Goal: Task Accomplishment & Management: Use online tool/utility

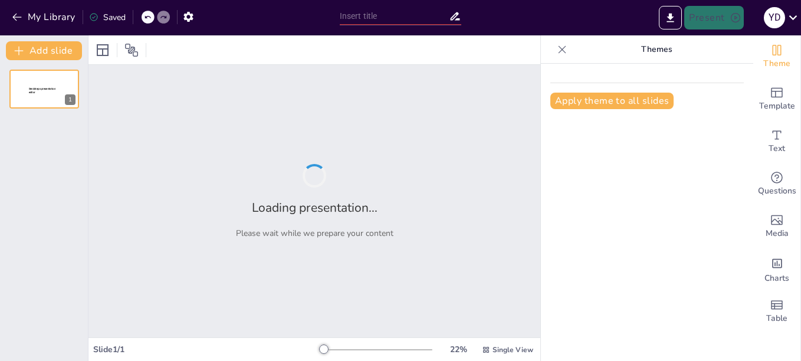
type input "Relevance of [PERSON_NAME]'s Theories on Social Institutions in the Modern Era"
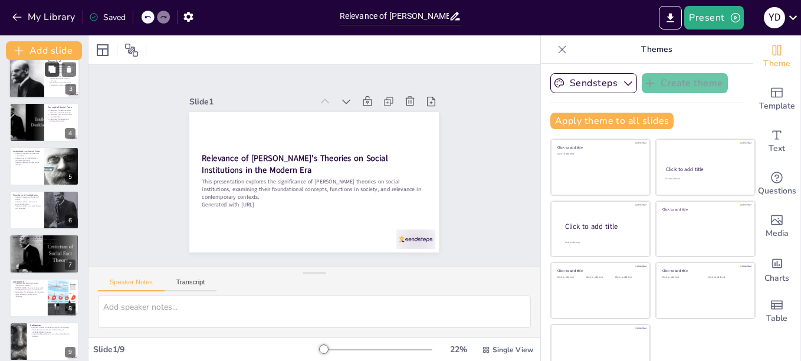
scroll to position [108, 0]
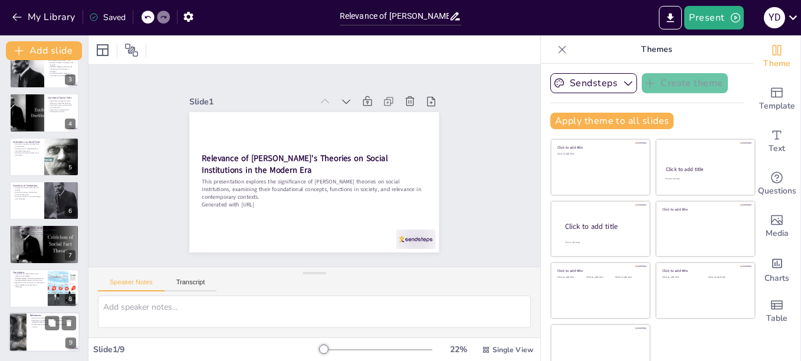
click at [44, 331] on div at bounding box center [44, 332] width 71 height 40
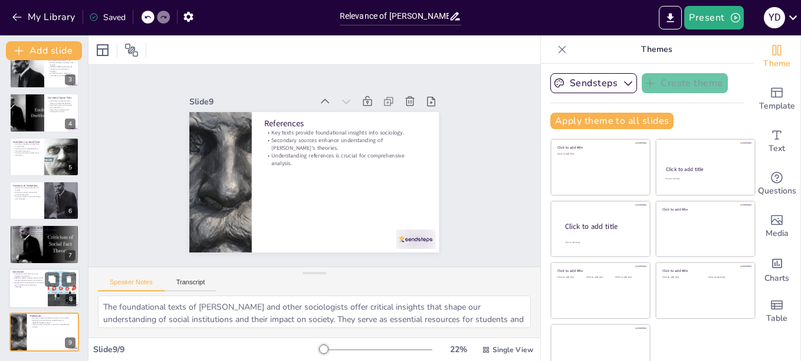
click at [27, 276] on p "Durkheim's theories emphasize the interplay between agency and structure." at bounding box center [28, 278] width 32 height 4
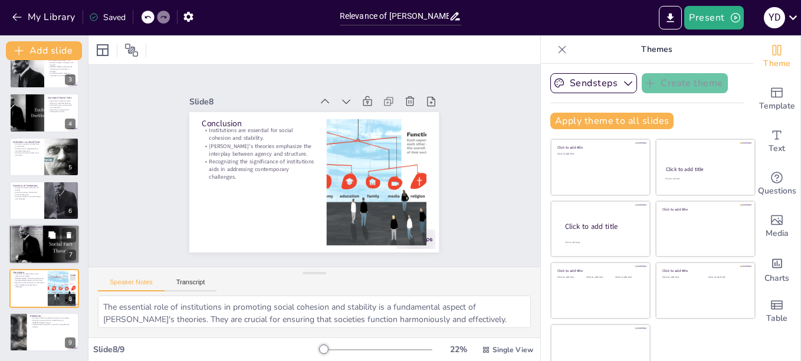
click at [29, 239] on div at bounding box center [44, 243] width 71 height 47
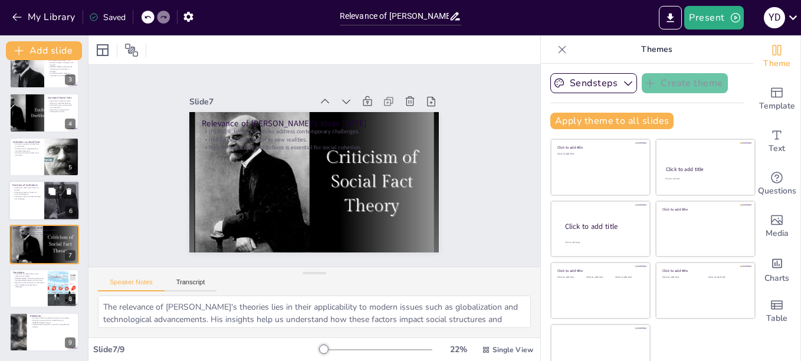
click at [27, 199] on p "Institutions adapt to societal changes and challenges." at bounding box center [26, 197] width 28 height 4
click at [27, 190] on p "Institutions create social order and stability." at bounding box center [26, 188] width 28 height 4
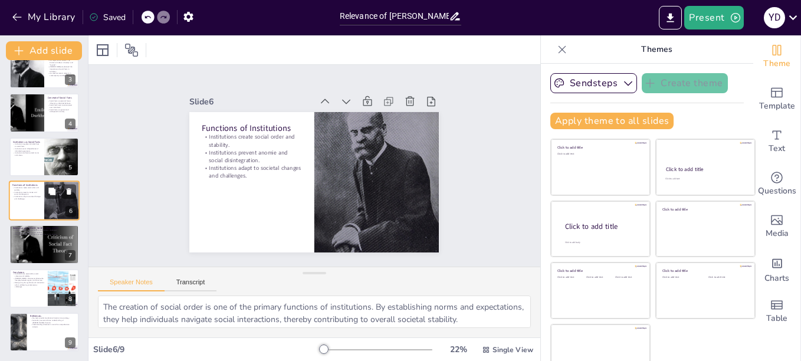
scroll to position [98, 0]
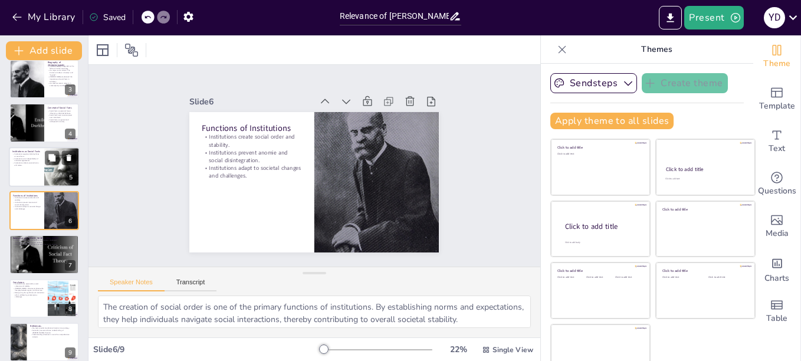
click at [30, 168] on div at bounding box center [44, 167] width 71 height 40
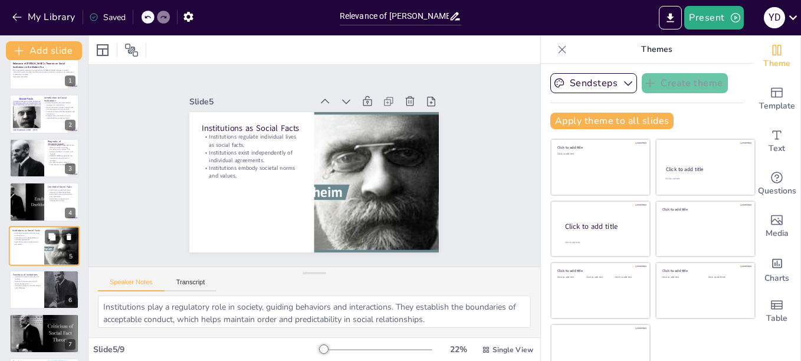
scroll to position [0, 0]
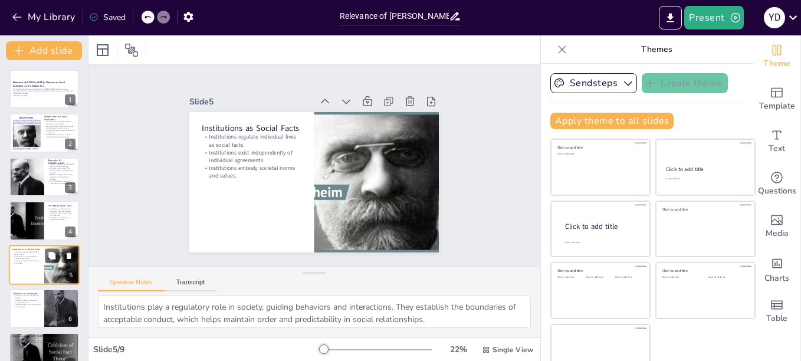
click at [30, 168] on div at bounding box center [27, 176] width 52 height 39
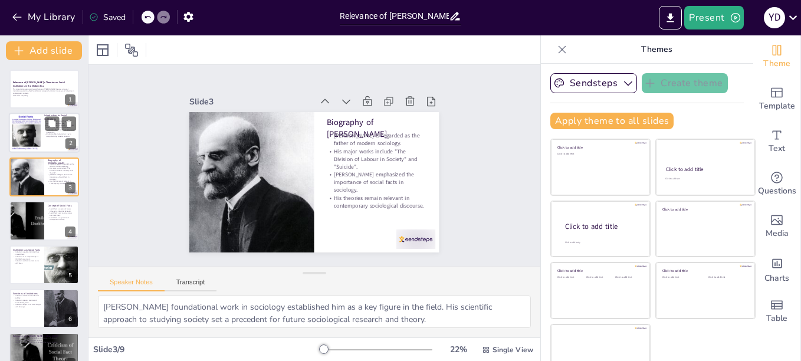
click at [34, 121] on div at bounding box center [26, 133] width 49 height 36
type textarea "Social institutions serve as the backbone of society, offering frameworks withi…"
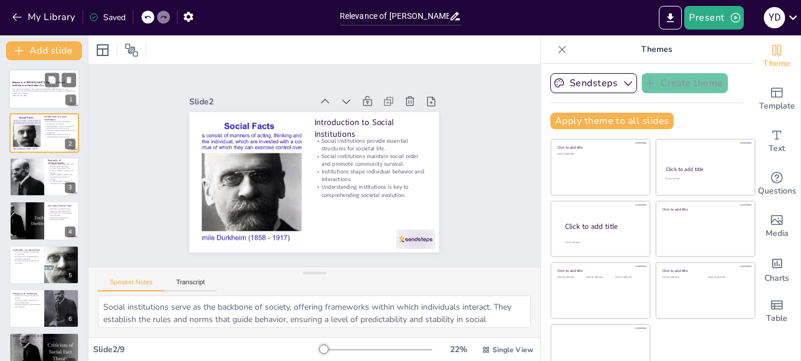
click at [40, 86] on p "Relevance of [PERSON_NAME] Theories on Social Institutions in the Modern Era" at bounding box center [44, 84] width 64 height 6
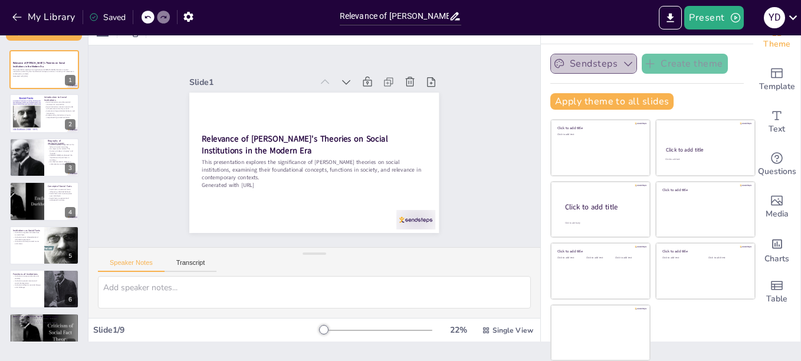
click at [622, 59] on icon "button" at bounding box center [628, 64] width 12 height 12
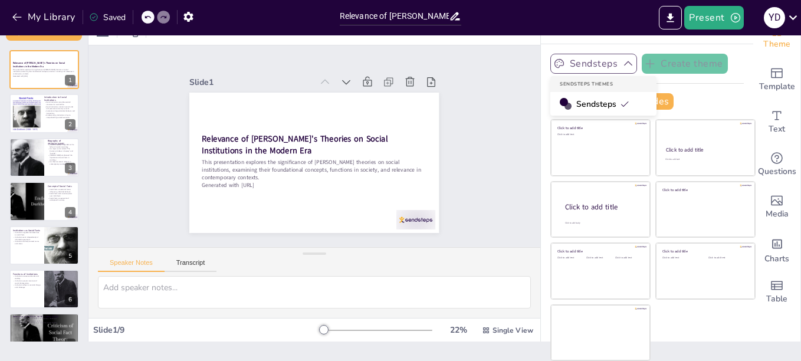
click at [622, 59] on icon "button" at bounding box center [628, 64] width 12 height 12
click at [437, 114] on icon at bounding box center [444, 121] width 15 height 15
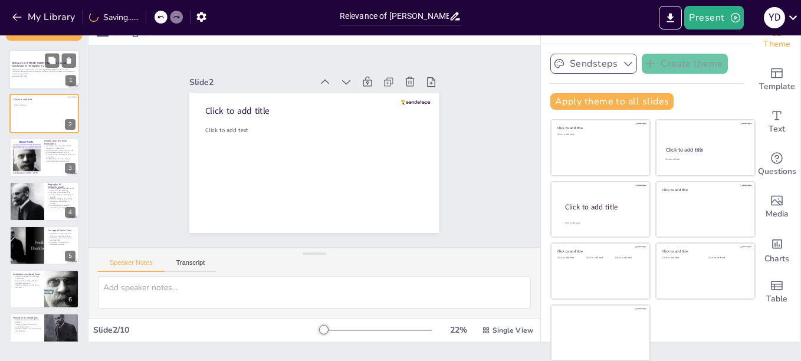
click at [37, 74] on p "This presentation explores the significance of Émile Durkheim's theories on soc…" at bounding box center [44, 71] width 64 height 6
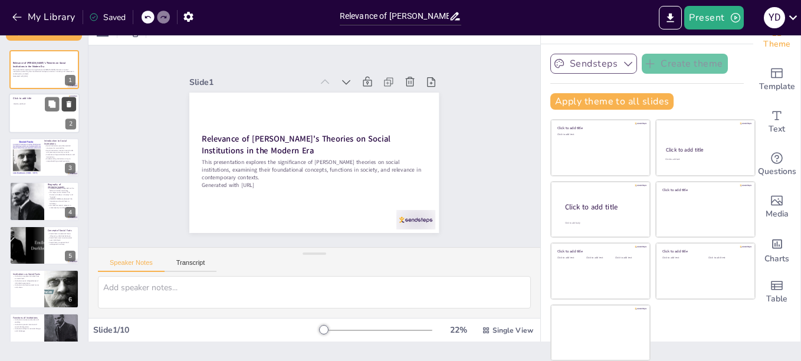
click at [70, 99] on button at bounding box center [69, 104] width 14 height 14
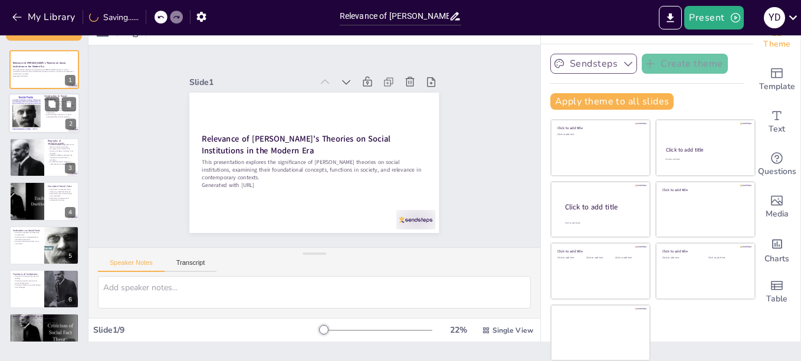
click at [23, 117] on div at bounding box center [26, 113] width 49 height 36
type textarea "Social institutions serve as the backbone of society, offering frameworks withi…"
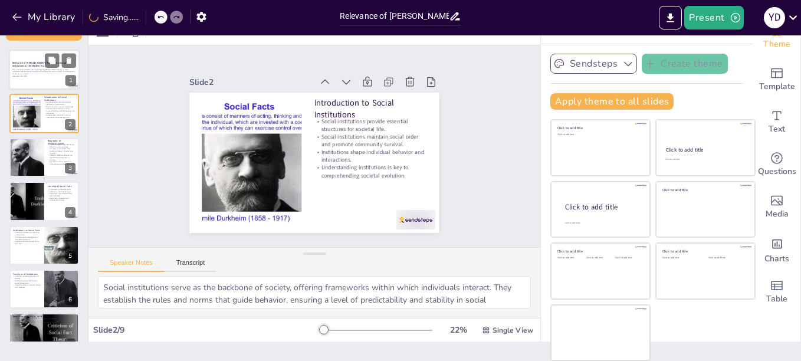
click at [28, 71] on p "This presentation explores the significance of Émile Durkheim's theories on soc…" at bounding box center [44, 71] width 64 height 6
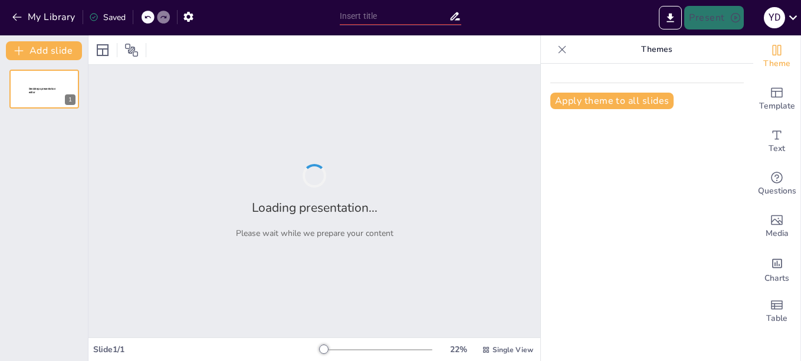
type input "Relevance of [PERSON_NAME] Theories on Social Institutions in the Modern Era"
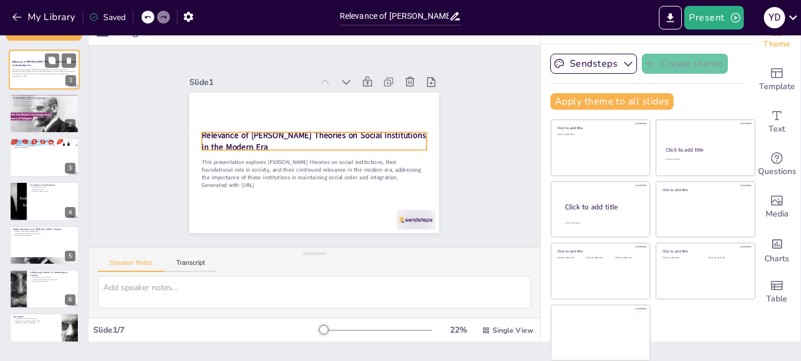
click at [38, 64] on p "Relevance of [PERSON_NAME] Theories on Social Institutions in the Modern Era" at bounding box center [44, 63] width 64 height 6
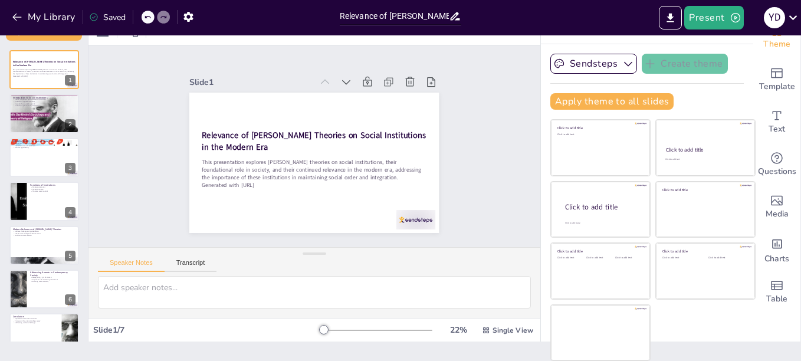
click at [348, 328] on div at bounding box center [375, 329] width 113 height 9
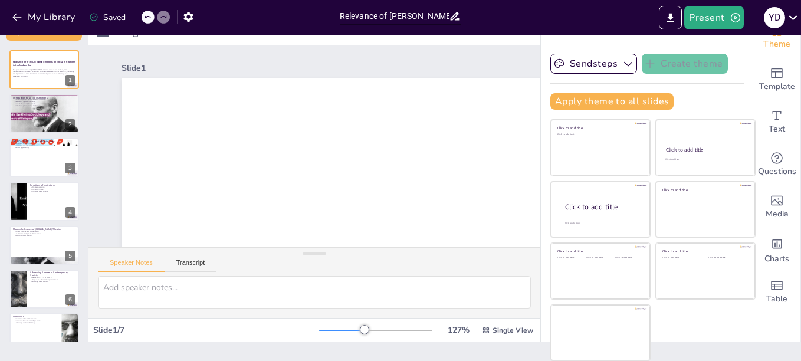
click at [320, 330] on div at bounding box center [341, 330] width 45 height 1
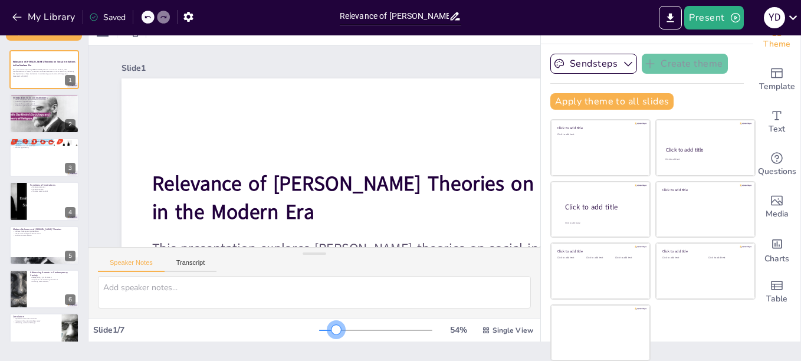
click at [331, 329] on div at bounding box center [335, 329] width 9 height 9
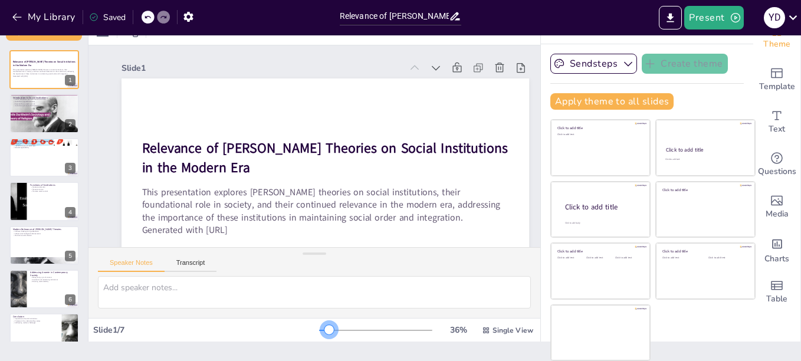
click at [319, 328] on div at bounding box center [375, 329] width 113 height 9
click at [324, 328] on div at bounding box center [328, 329] width 9 height 9
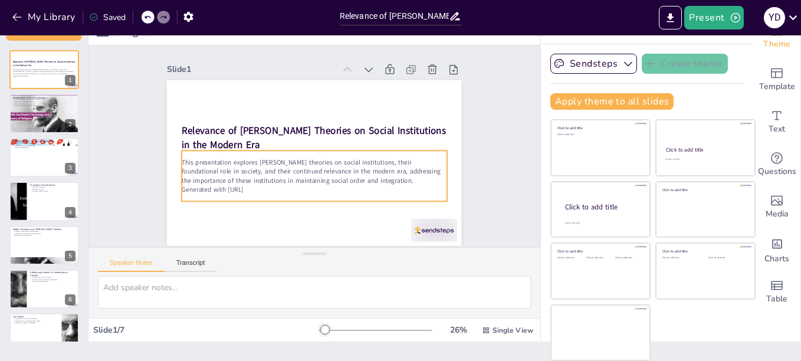
scroll to position [6, 0]
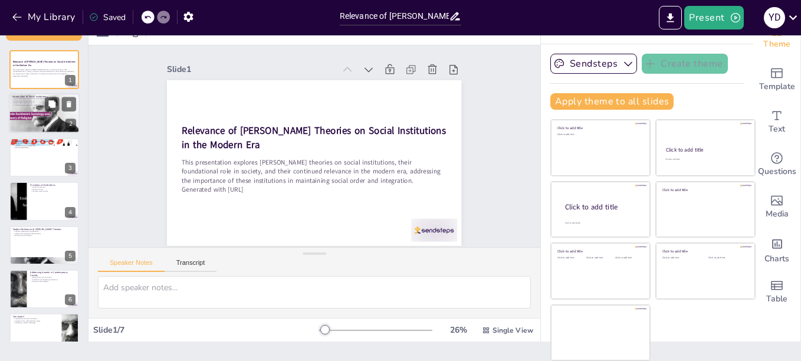
click at [38, 101] on p "Institutions regulate behavior" at bounding box center [44, 101] width 64 height 2
type textarea "Social institutions lay the groundwork for societal interaction by establishing…"
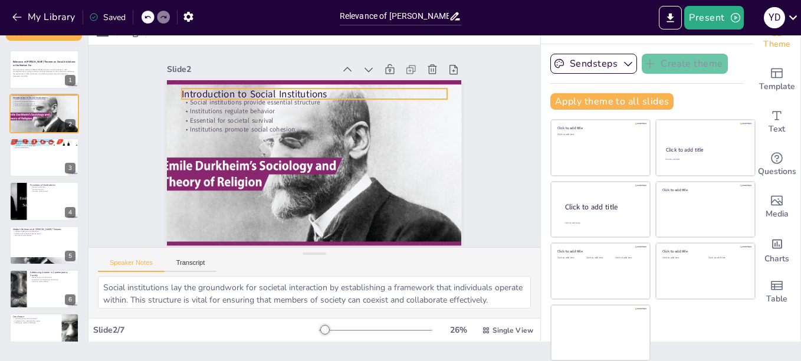
click at [261, 85] on p "Introduction to Social Institutions" at bounding box center [319, 93] width 265 height 41
click at [350, 64] on icon at bounding box center [358, 72] width 17 height 17
click at [243, 88] on p "Introduction to Social Institutions" at bounding box center [325, 95] width 262 height 68
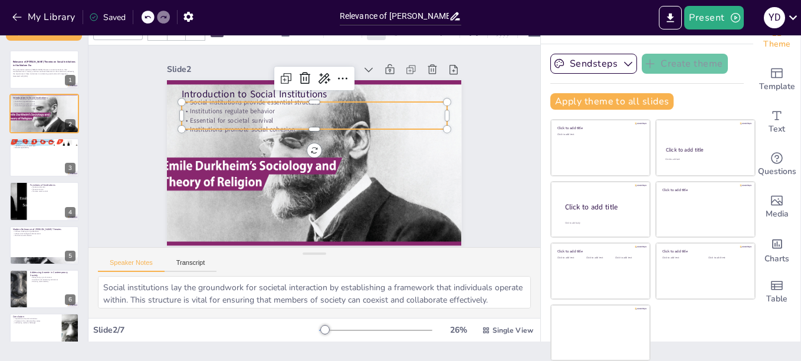
click at [241, 111] on p "Essential for societal survival" at bounding box center [319, 120] width 261 height 64
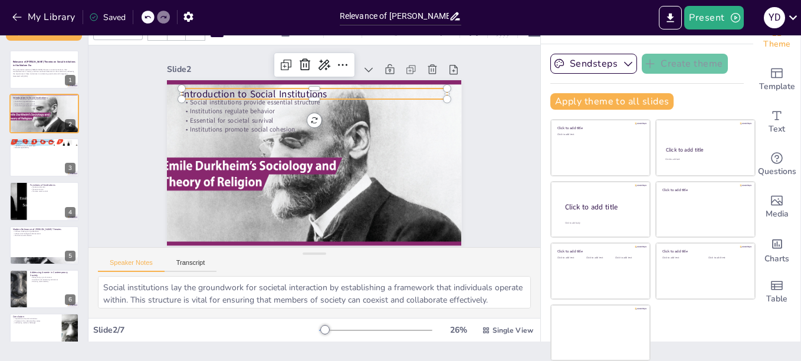
click at [216, 81] on p "Introduction to Social Institutions" at bounding box center [319, 93] width 265 height 41
type input "48"
click at [485, 126] on div "Slide 1 Relevance of Durkheim's Theories on Social Institutions in the Modern E…" at bounding box center [314, 146] width 483 height 291
click at [485, 126] on div "Slide 1 Relevance of Durkheim's Theories on Social Institutions in the Modern E…" at bounding box center [314, 146] width 470 height 248
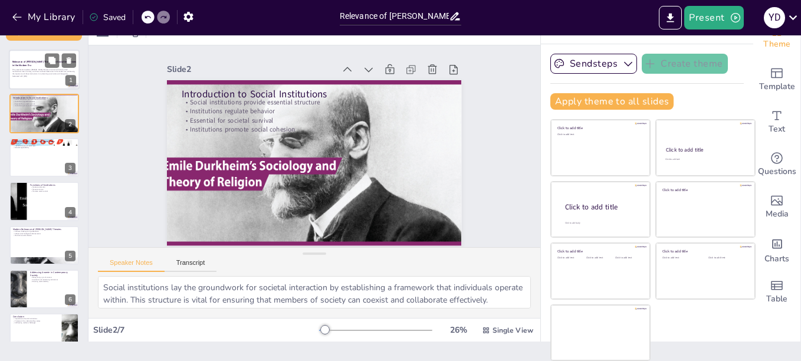
click at [40, 65] on p "Relevance of [PERSON_NAME] Theories on Social Institutions in the Modern Era" at bounding box center [44, 63] width 64 height 6
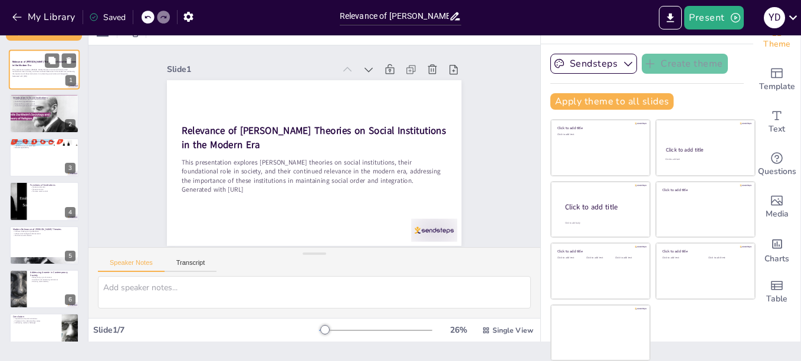
scroll to position [0, 0]
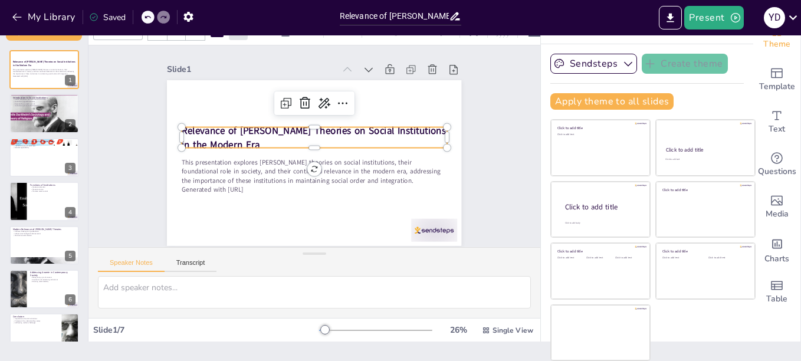
click at [300, 126] on strong "Relevance of [PERSON_NAME] Theories on Social Institutions in the Modern Era" at bounding box center [314, 130] width 265 height 41
type input "48"
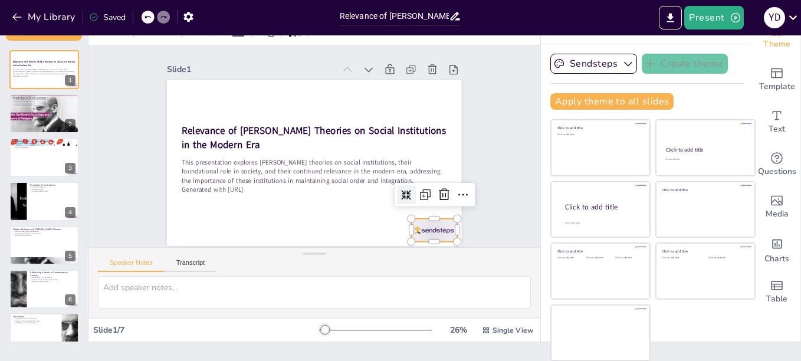
click at [422, 229] on div at bounding box center [434, 229] width 46 height 23
click at [432, 202] on icon at bounding box center [438, 208] width 12 height 12
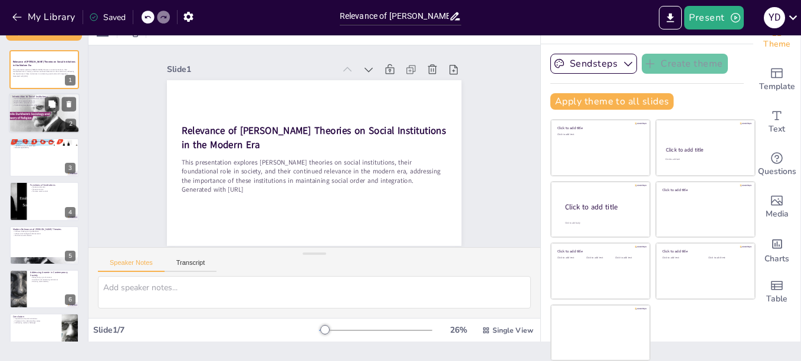
click at [36, 107] on div at bounding box center [44, 114] width 77 height 40
type textarea "Social institutions lay the groundwork for societal interaction by establishing…"
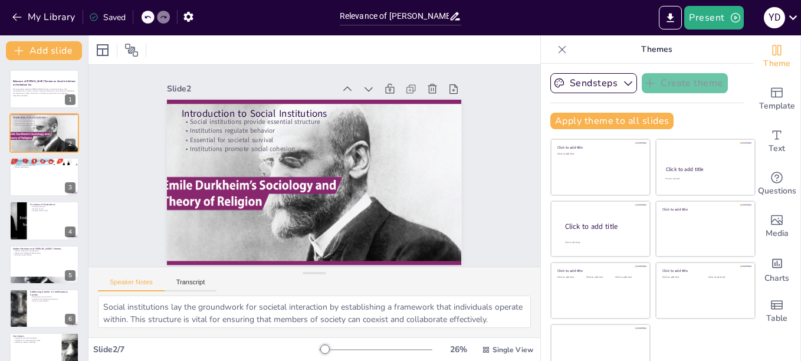
scroll to position [59, 0]
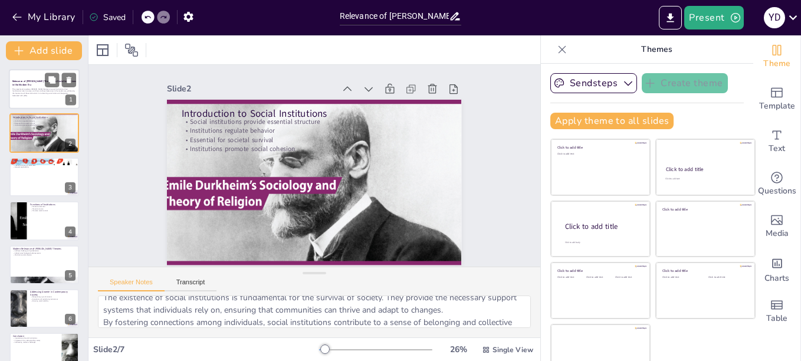
click at [42, 93] on p "This presentation explores Émile Durkheim's theories on social institutions, th…" at bounding box center [44, 91] width 64 height 6
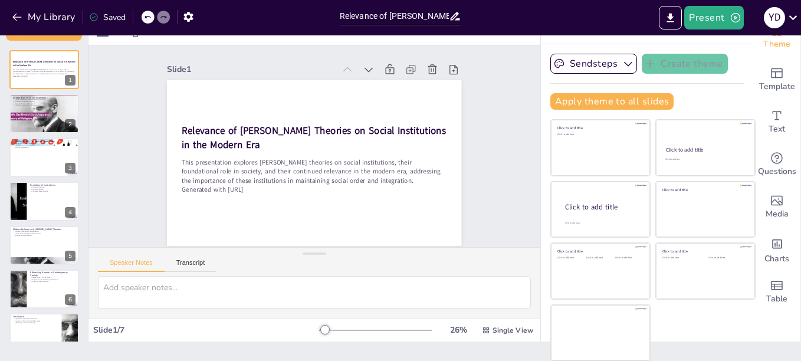
scroll to position [0, 0]
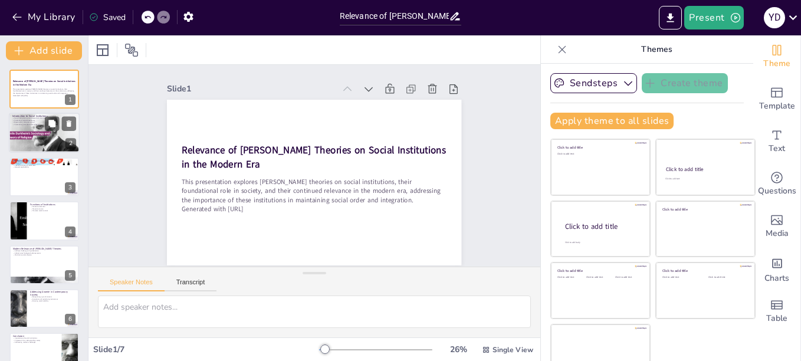
click at [27, 133] on div at bounding box center [44, 133] width 77 height 40
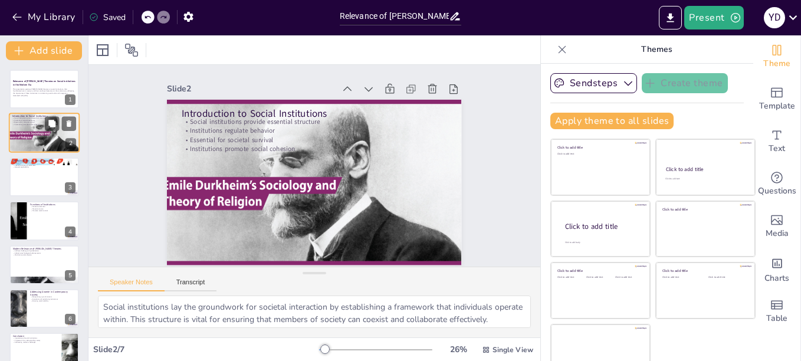
scroll to position [6, 0]
click at [197, 311] on textarea "Social institutions lay the groundwork for societal interaction by establishing…" at bounding box center [314, 311] width 433 height 32
click at [98, 295] on span at bounding box center [98, 295] width 0 height 0
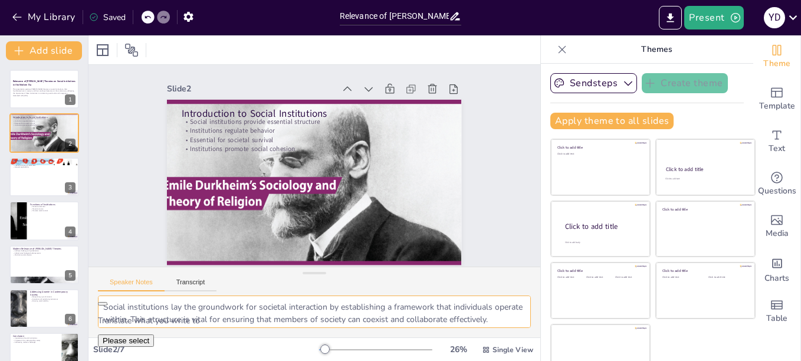
click at [154, 334] on button "Please select" at bounding box center [126, 340] width 56 height 12
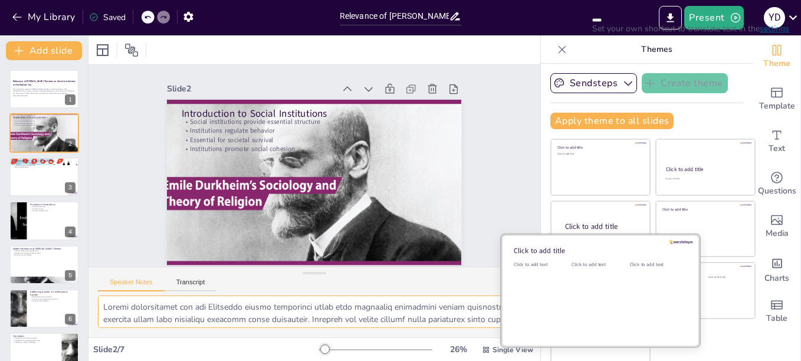
type textarea "Social institutions lay the Institusi sosial meletakkan dasar bagi interaksi ma…"
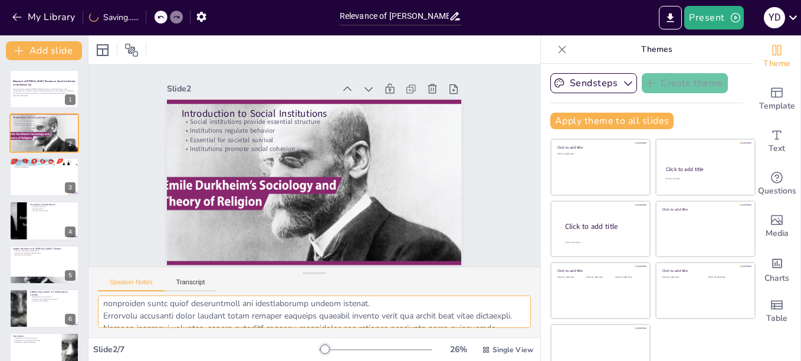
scroll to position [0, 0]
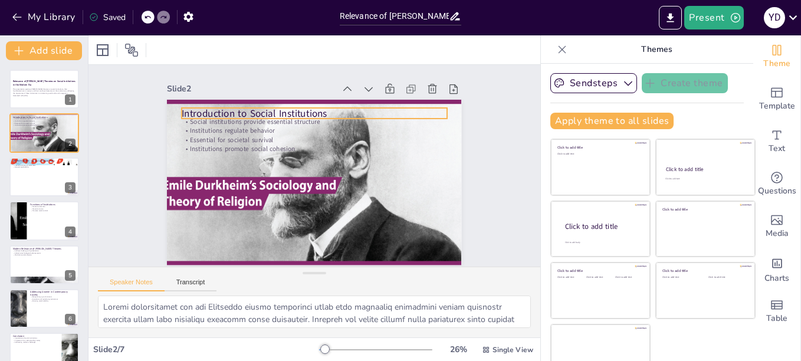
click at [312, 103] on p "Introduction to Social Institutions" at bounding box center [330, 115] width 256 height 95
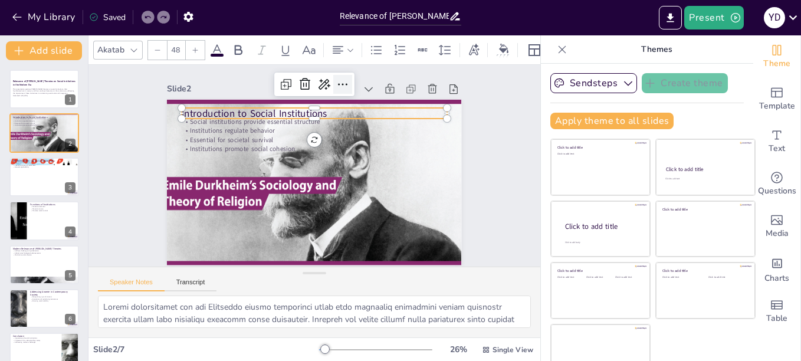
click at [375, 106] on icon at bounding box center [385, 116] width 20 height 20
click at [350, 83] on icon at bounding box center [358, 91] width 17 height 17
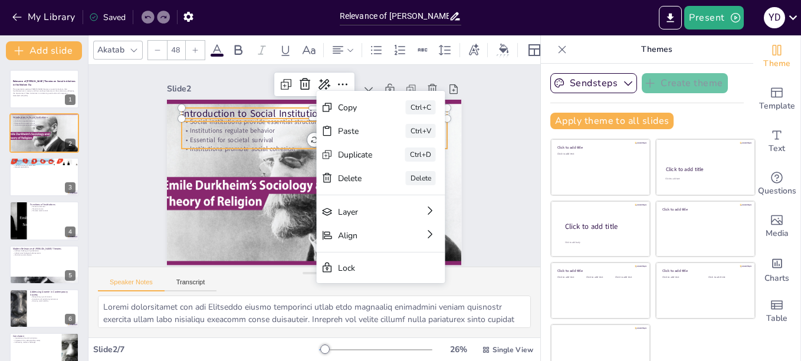
click at [223, 130] on p "Essential for societal survival" at bounding box center [319, 140] width 261 height 64
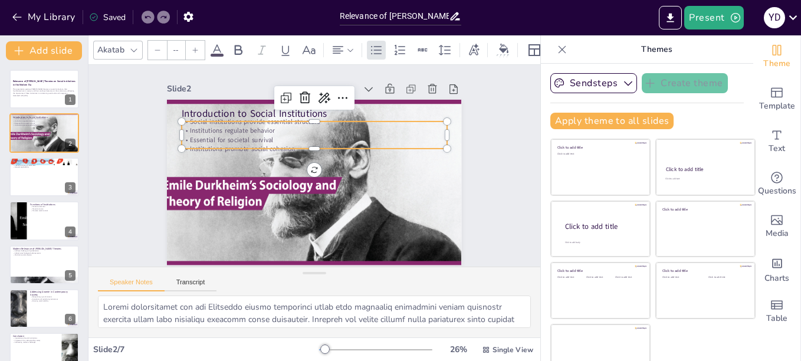
type input "32"
click at [169, 312] on textarea at bounding box center [314, 311] width 433 height 32
click at [31, 180] on div at bounding box center [44, 177] width 71 height 40
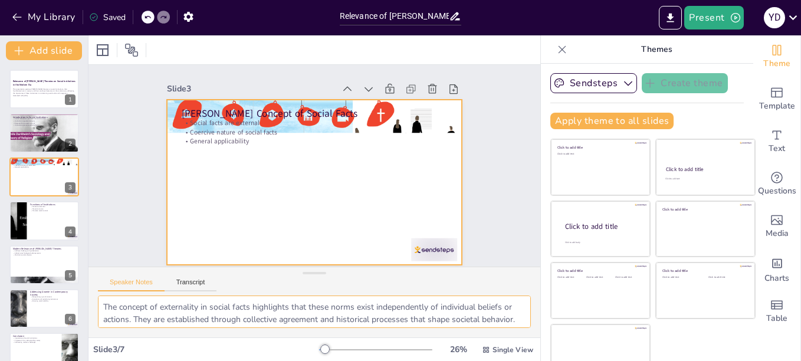
scroll to position [6, 0]
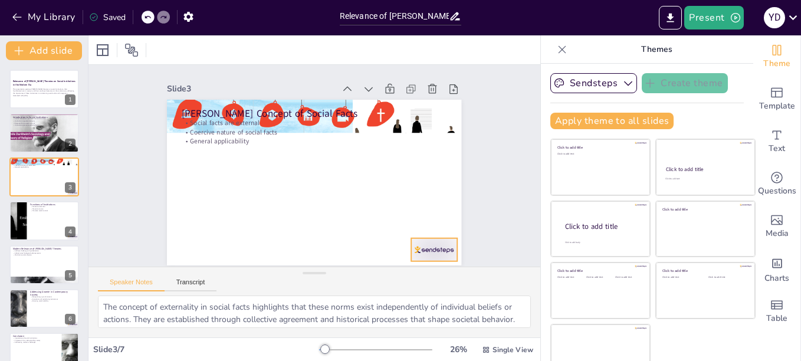
click at [422, 264] on div at bounding box center [402, 282] width 51 height 36
click at [422, 256] on div at bounding box center [415, 272] width 50 height 32
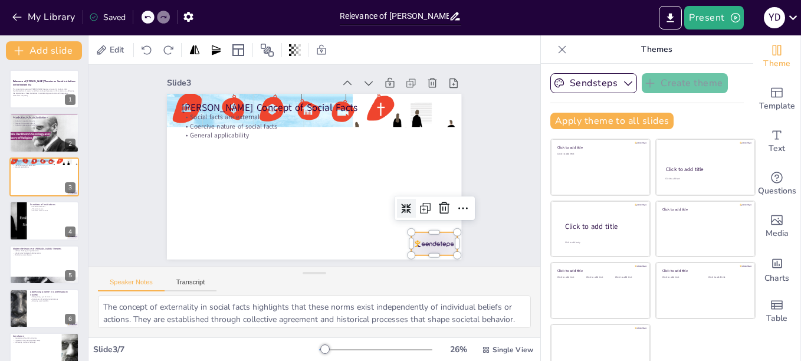
scroll to position [6, 0]
click at [434, 230] on icon at bounding box center [435, 238] width 17 height 17
click at [434, 209] on div at bounding box center [312, 175] width 322 height 223
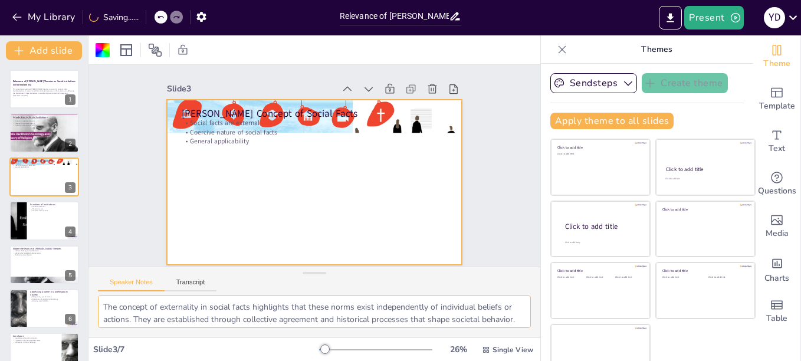
click at [275, 314] on textarea "The concept of externality in social facts highlights that these norms exist in…" at bounding box center [314, 311] width 433 height 32
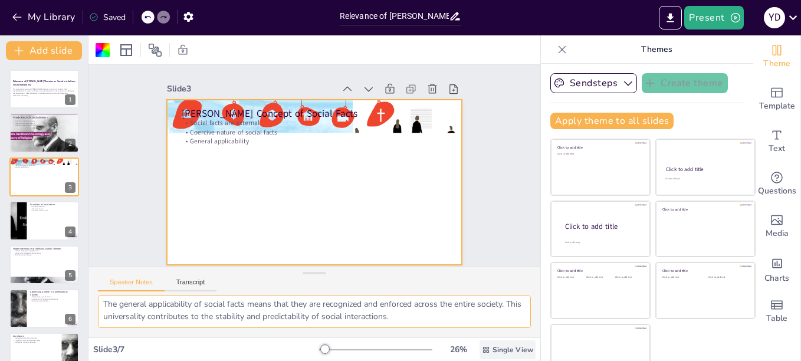
drag, startPoint x: 100, startPoint y: 305, endPoint x: 473, endPoint y: 340, distance: 374.1
click at [473, 340] on div "Slide 1 Relevance of Durkheim's Theories on Social Institutions in the Modern E…" at bounding box center [314, 197] width 452 height 325
click at [479, 340] on div "Single View" at bounding box center [507, 349] width 56 height 19
click at [98, 303] on textarea "The concept of externality in social facts highlights that these norms exist in…" at bounding box center [314, 311] width 433 height 32
click at [98, 295] on span at bounding box center [98, 295] width 0 height 0
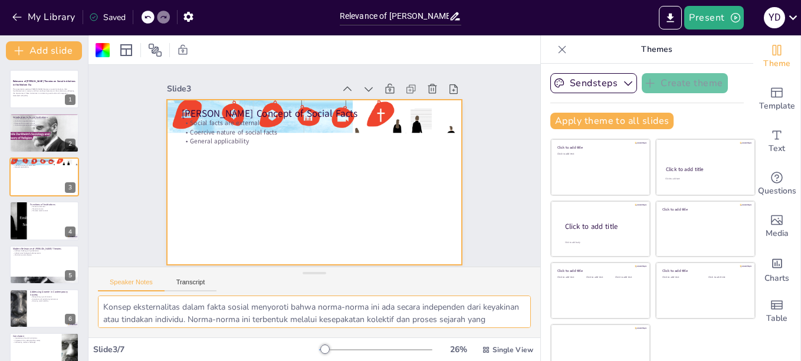
scroll to position [0, 0]
type textarea "Konsep eksternalitas dalam fakta sosial menyoroti bahwa norma-norma ini ada sec…"
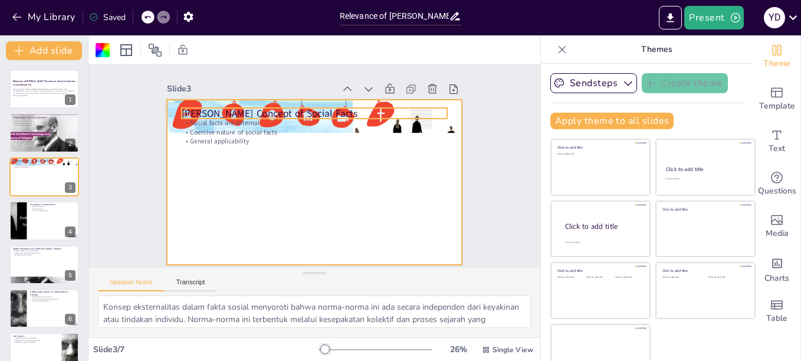
click at [218, 113] on p "Durkheim's Concept of Social Facts" at bounding box center [336, 118] width 248 height 120
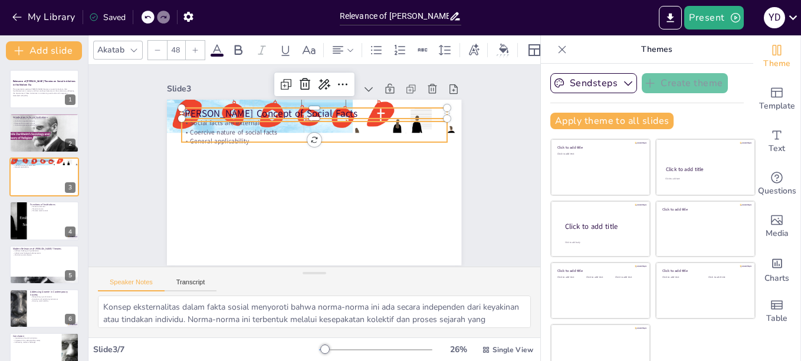
click at [223, 134] on p "General applicability" at bounding box center [322, 142] width 255 height 91
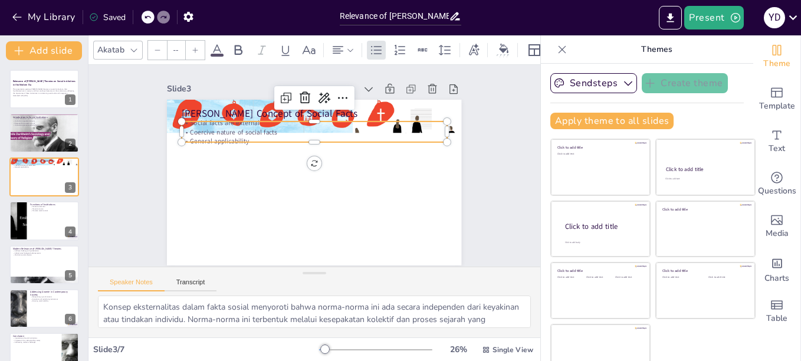
type input "32"
click at [58, 232] on div at bounding box center [44, 220] width 71 height 40
click at [58, 232] on div "Relevance of Durkheim's Theories on Social Institutions in the Modern Era This …" at bounding box center [44, 221] width 88 height 302
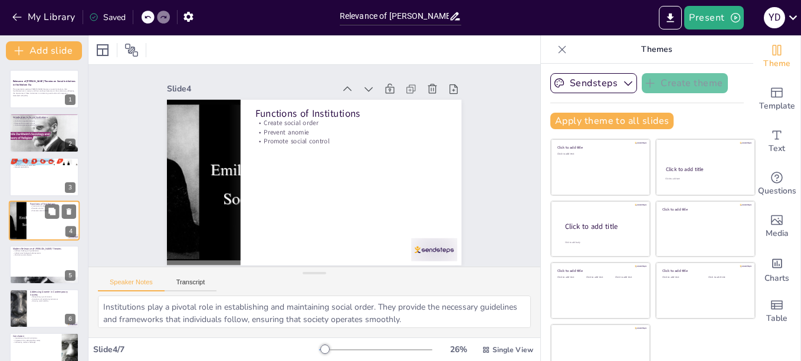
scroll to position [10, 0]
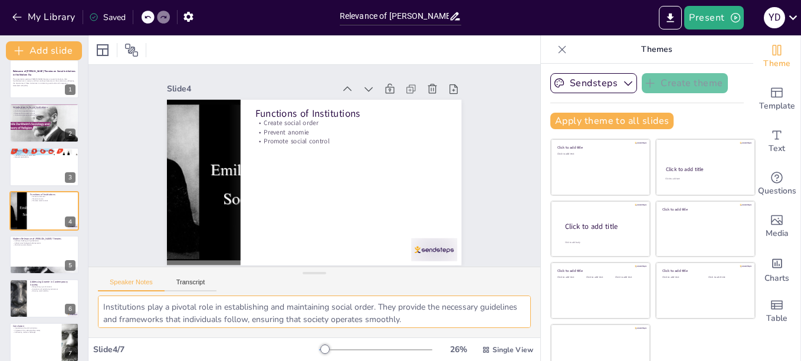
click at [185, 311] on textarea "Institutions play a pivotal role in establishing and maintaining social order. …" at bounding box center [314, 311] width 433 height 32
click at [98, 295] on span at bounding box center [98, 295] width 0 height 0
click at [27, 258] on div at bounding box center [44, 255] width 71 height 40
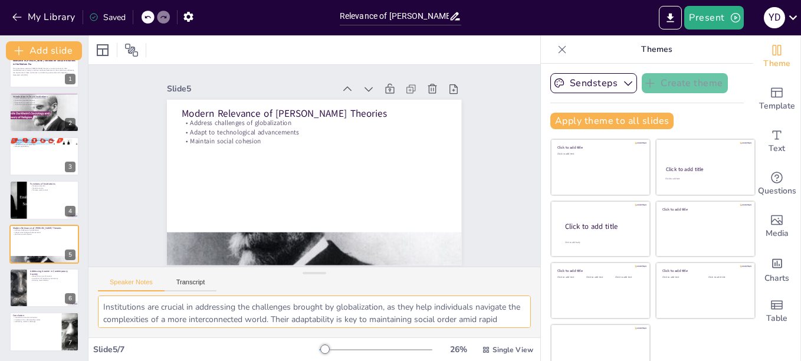
click at [98, 295] on span at bounding box center [98, 295] width 0 height 0
click at [33, 289] on div at bounding box center [44, 288] width 71 height 40
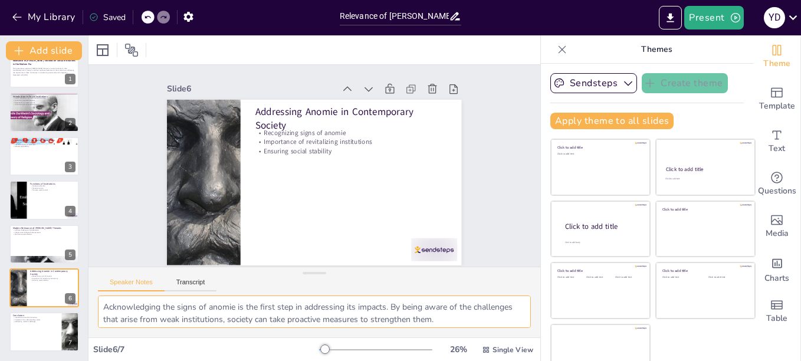
click at [98, 295] on span at bounding box center [98, 295] width 0 height 0
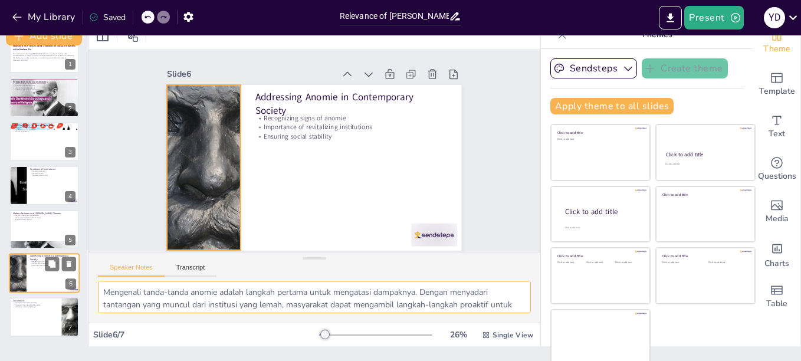
scroll to position [19, 0]
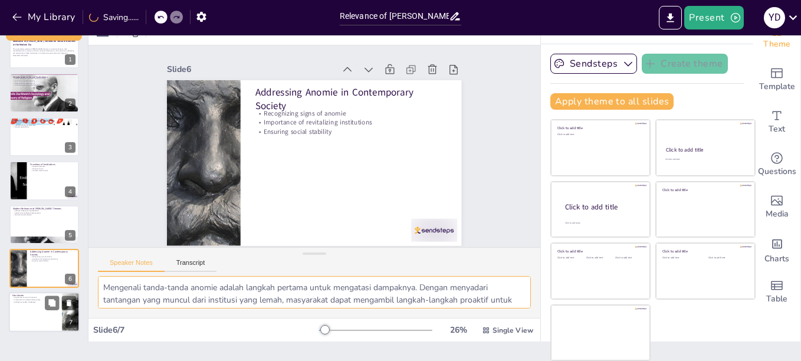
click at [33, 299] on p "Framework for understanding society" at bounding box center [35, 300] width 46 height 2
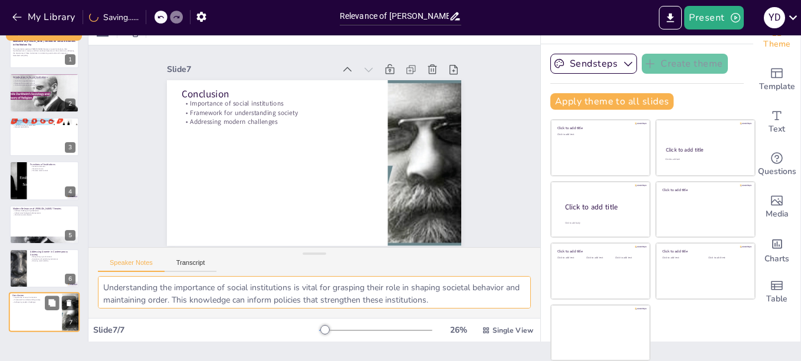
scroll to position [6, 0]
click at [98, 276] on span at bounding box center [98, 276] width 0 height 0
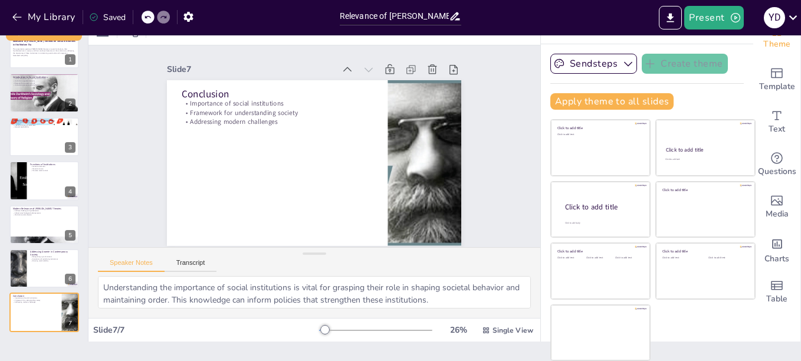
click at [500, 276] on div at bounding box center [305, 276] width 415 height 0
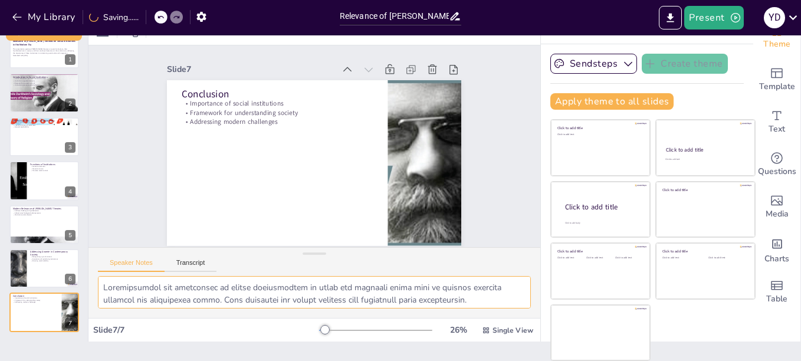
click at [98, 276] on span at bounding box center [98, 276] width 0 height 0
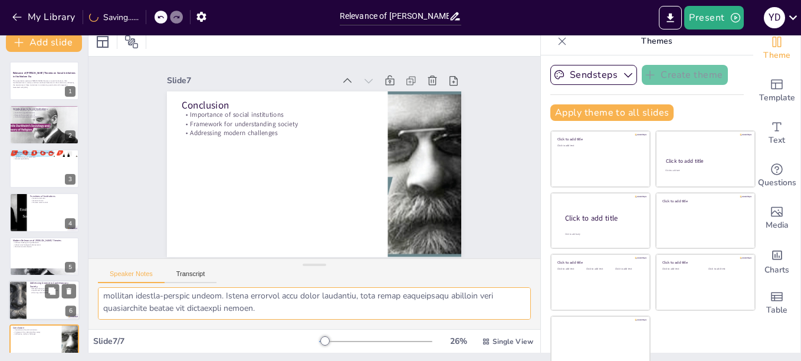
scroll to position [0, 0]
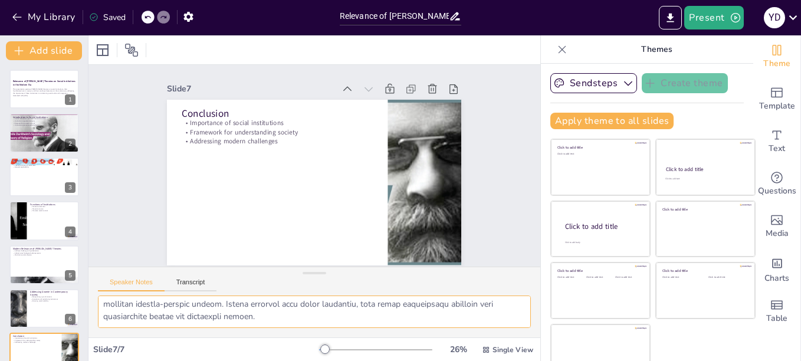
type textarea "Memahami pentingnya institusi sosial sangat penting untuk memahami peran mereka…"
click at [556, 51] on icon at bounding box center [562, 50] width 12 height 12
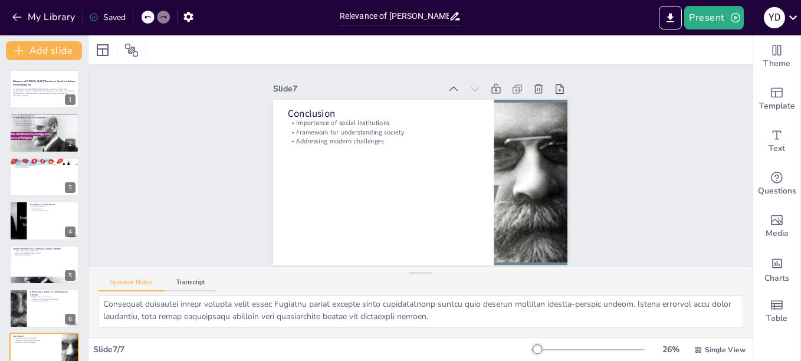
scroll to position [6, 0]
click at [26, 84] on strong "Relevance of [PERSON_NAME] Theories on Social Institutions in the Modern Era" at bounding box center [44, 83] width 64 height 6
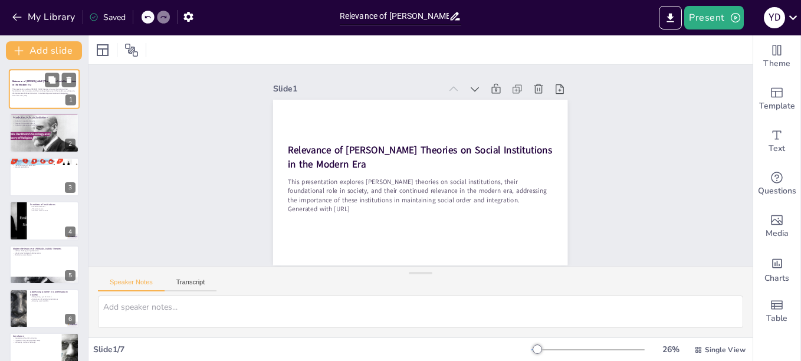
scroll to position [0, 0]
click at [551, 348] on div at bounding box center [587, 349] width 113 height 9
click at [542, 348] on div at bounding box center [536, 348] width 9 height 9
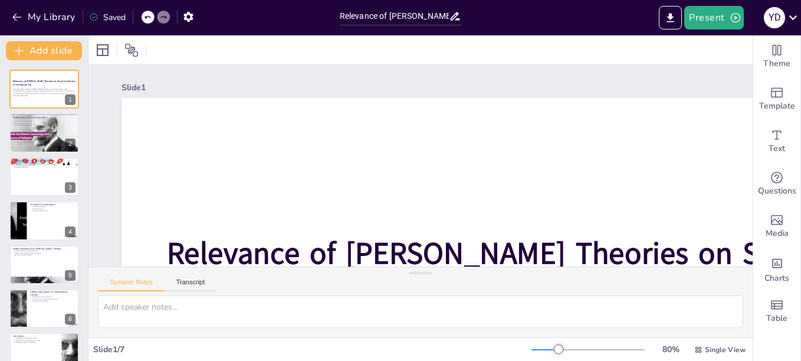
click at [545, 349] on div at bounding box center [544, 349] width 27 height 1
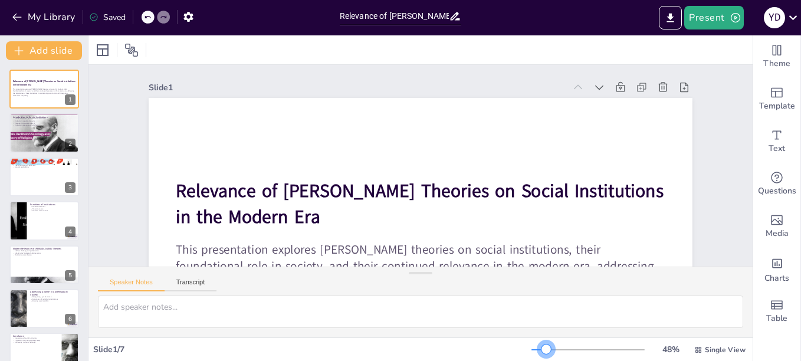
click at [538, 350] on div at bounding box center [538, 349] width 15 height 1
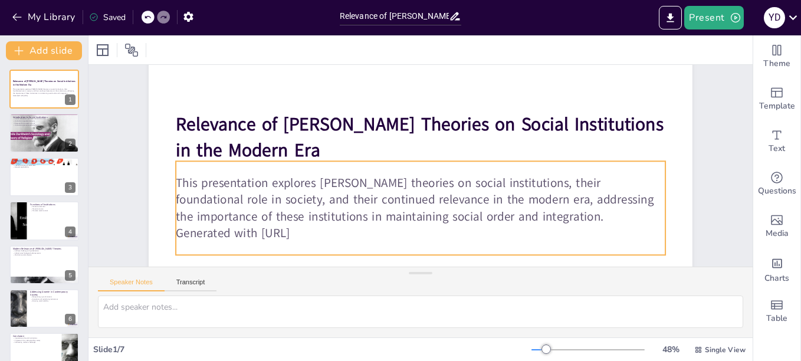
scroll to position [87, 0]
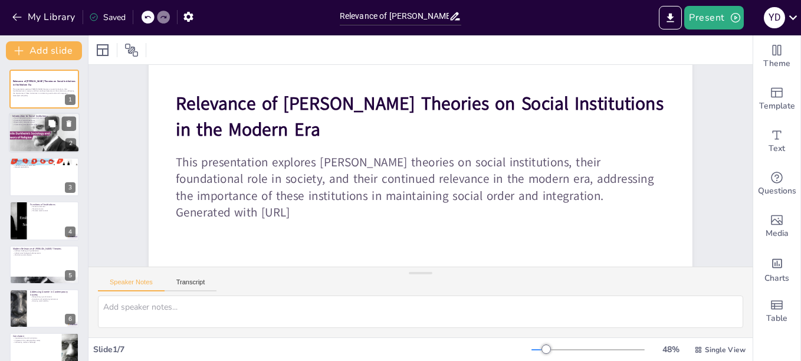
click at [29, 129] on div at bounding box center [44, 133] width 77 height 40
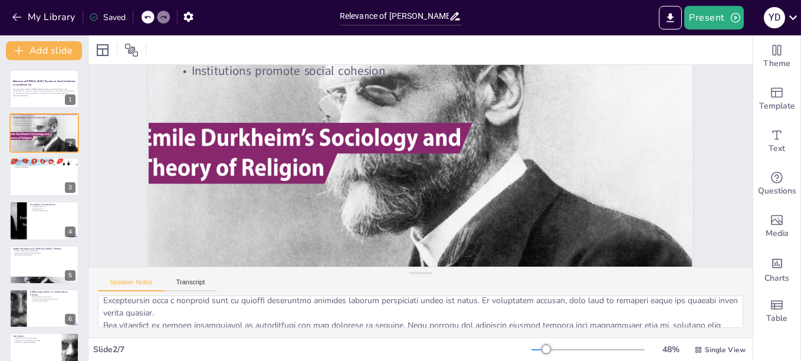
scroll to position [164, 0]
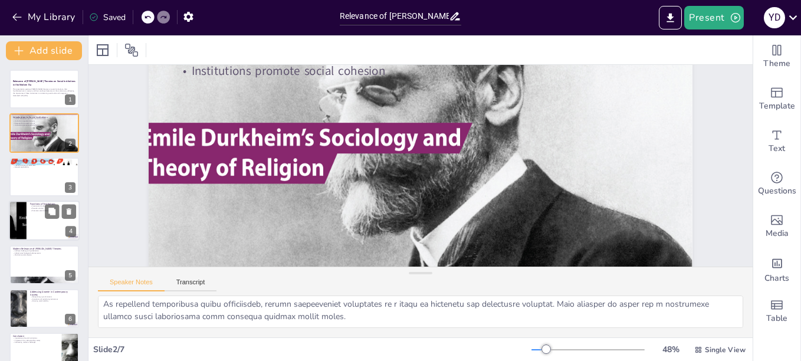
click at [18, 221] on div at bounding box center [18, 220] width 60 height 40
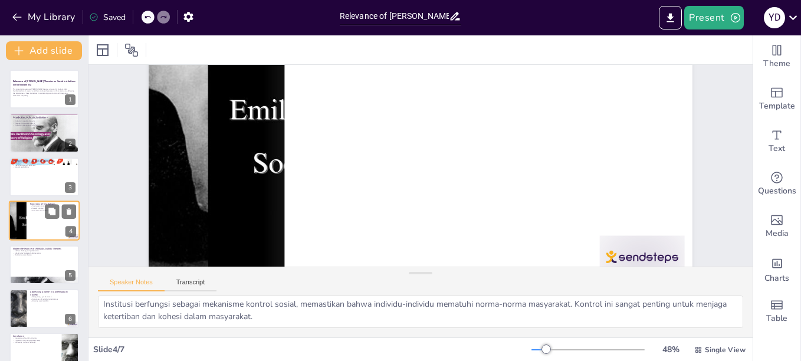
scroll to position [52, 0]
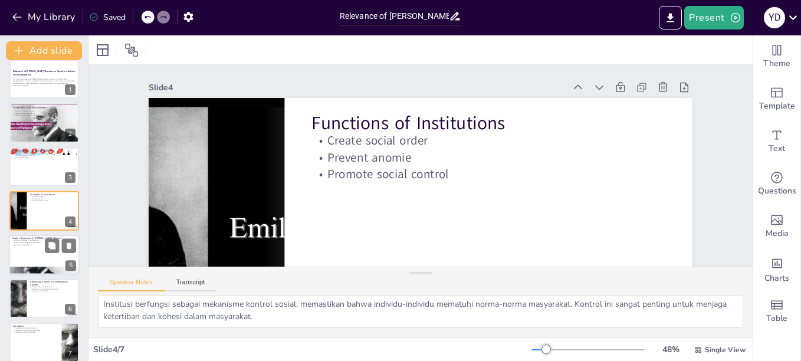
click at [34, 251] on div at bounding box center [44, 255] width 71 height 40
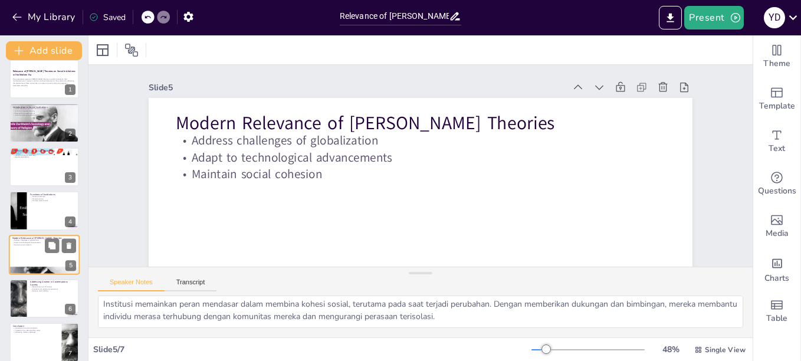
scroll to position [21, 0]
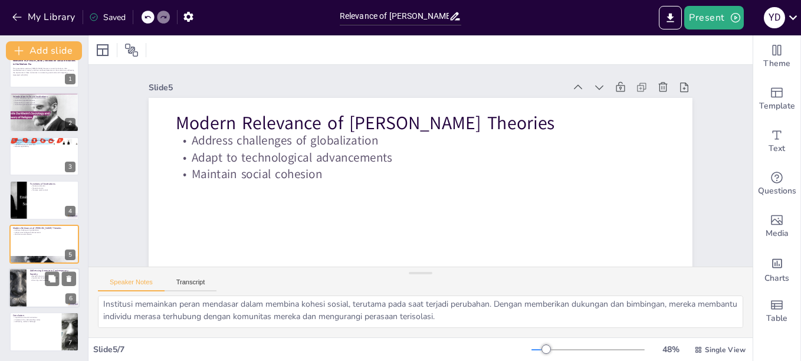
click at [32, 291] on div at bounding box center [44, 288] width 71 height 40
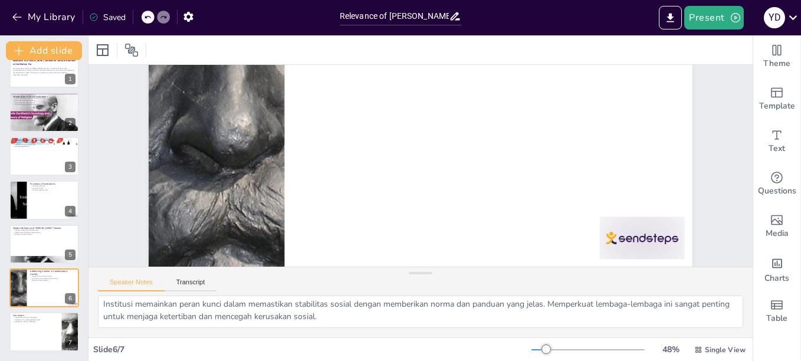
scroll to position [146, 0]
click at [31, 328] on div at bounding box center [44, 332] width 71 height 40
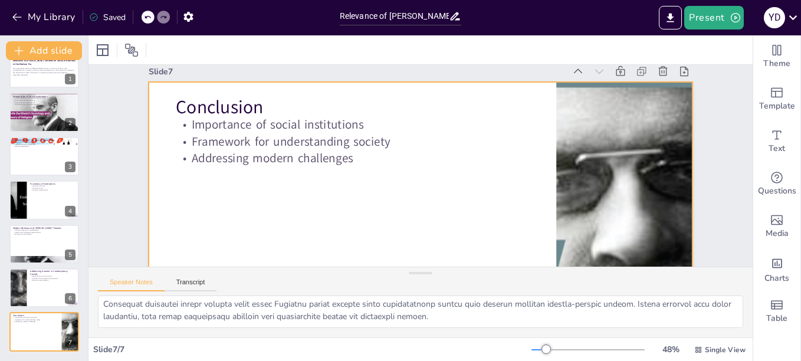
scroll to position [0, 0]
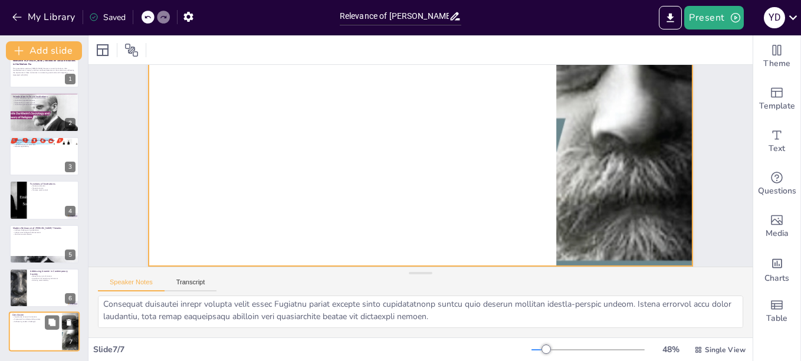
click at [27, 331] on div at bounding box center [44, 332] width 71 height 40
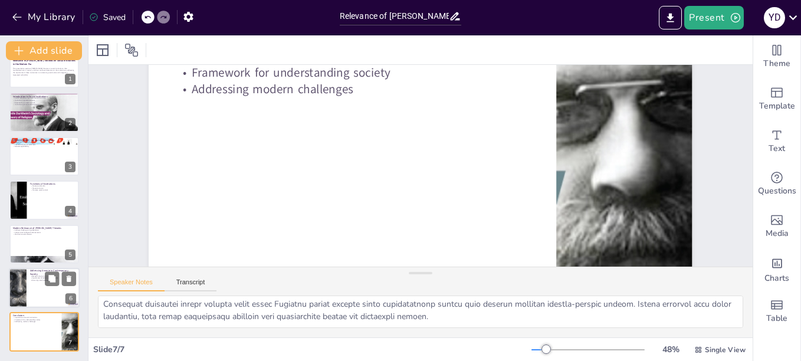
click at [27, 293] on div at bounding box center [44, 288] width 71 height 40
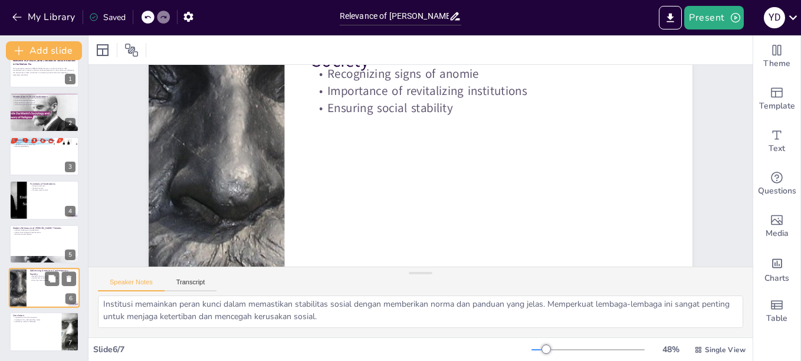
scroll to position [52, 0]
click at [36, 209] on div at bounding box center [44, 200] width 71 height 40
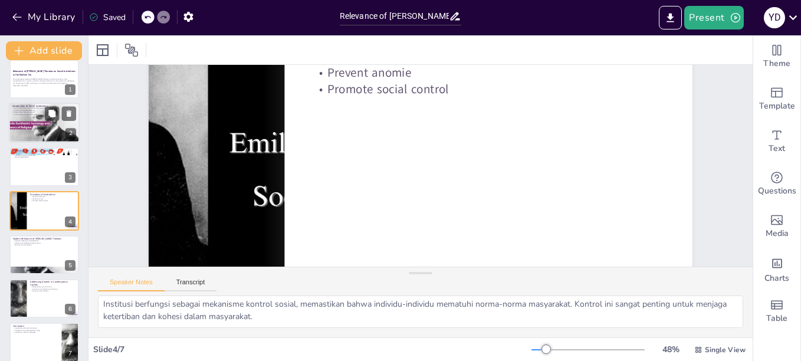
click at [44, 123] on div at bounding box center [44, 123] width 77 height 40
type textarea "Social institutions lay the Institusi sosial meletakkan dasar bagi interaksi ma…"
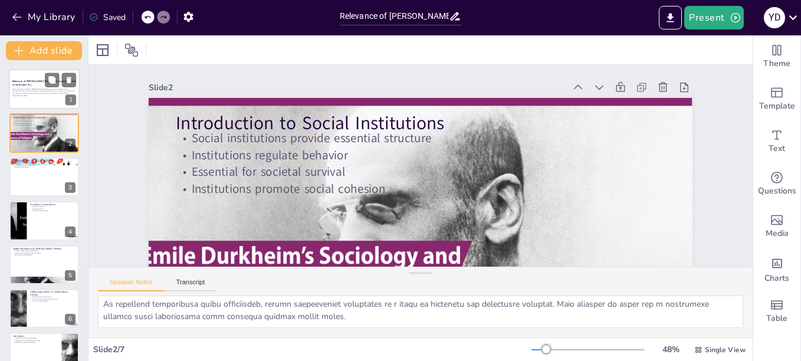
click at [44, 89] on p "This presentation explores Émile Durkheim's theories on social institutions, th…" at bounding box center [44, 91] width 64 height 6
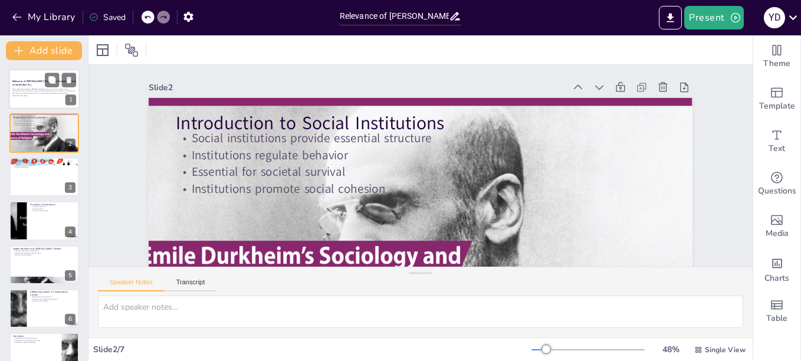
scroll to position [0, 0]
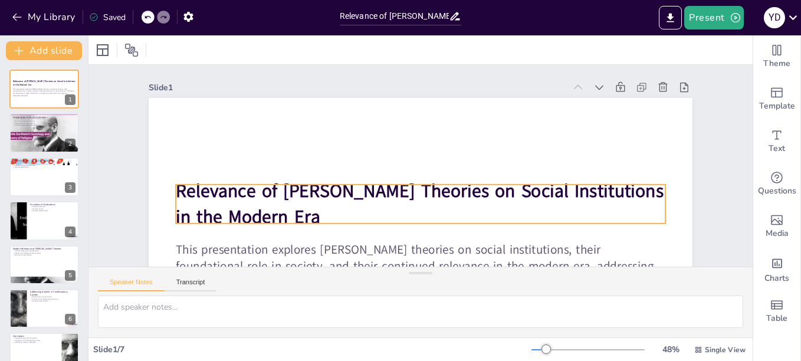
click at [299, 207] on p "Relevance of [PERSON_NAME] Theories on Social Institutions in the Modern Era" at bounding box center [416, 203] width 492 height 101
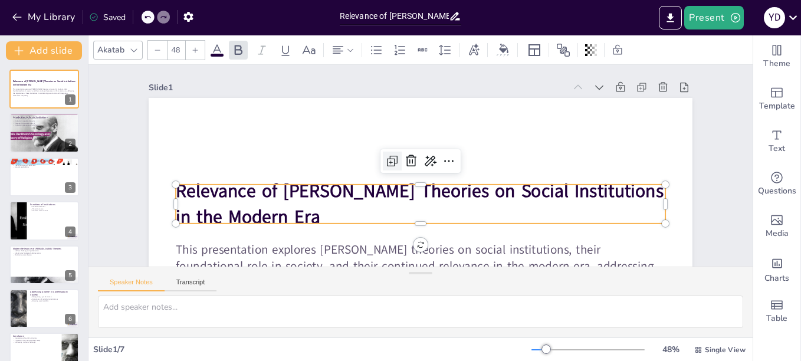
click at [385, 160] on icon at bounding box center [392, 157] width 15 height 15
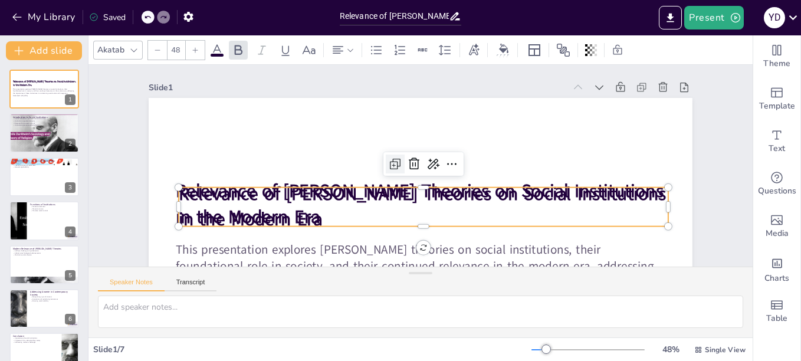
click at [388, 160] on icon at bounding box center [397, 156] width 18 height 18
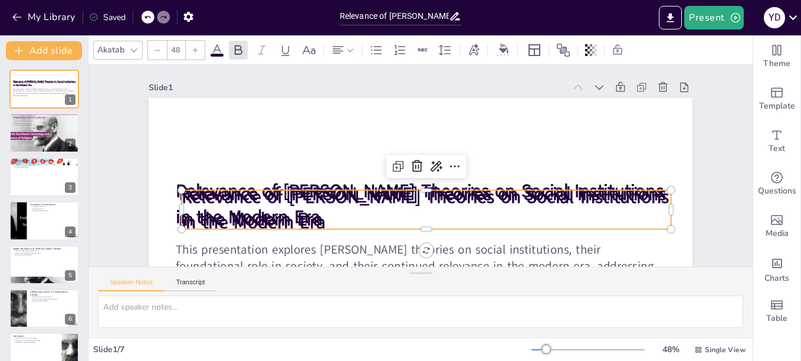
click at [175, 170] on div at bounding box center [180, 165] width 11 height 11
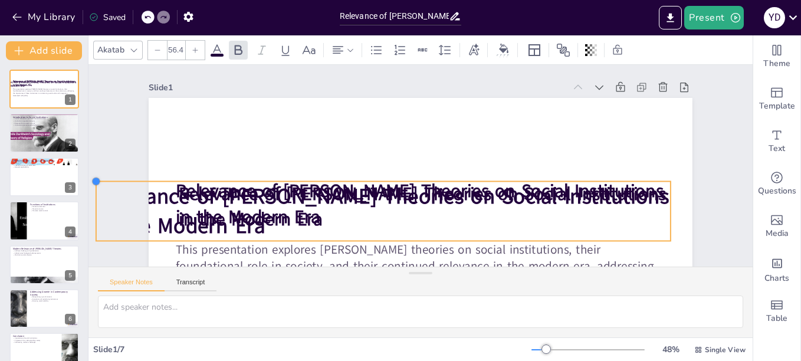
drag, startPoint x: 174, startPoint y: 189, endPoint x: 185, endPoint y: 187, distance: 11.3
click at [176, 182] on div "Relevance of Durkheim's Theories on Social Institutions in the Modern Era This …" at bounding box center [411, 250] width 572 height 361
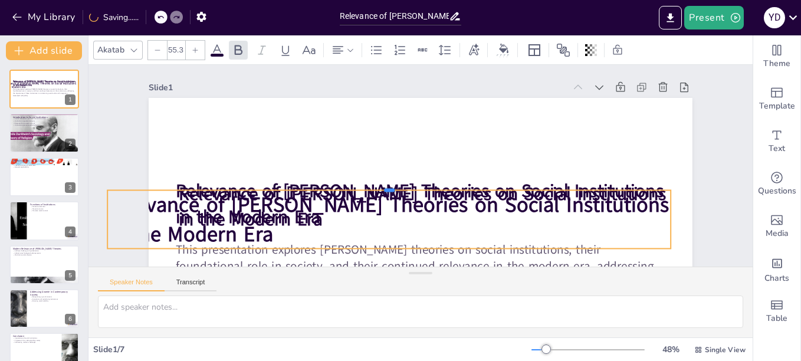
click at [189, 190] on div at bounding box center [388, 184] width 563 height 9
click at [409, 165] on icon at bounding box center [417, 165] width 17 height 17
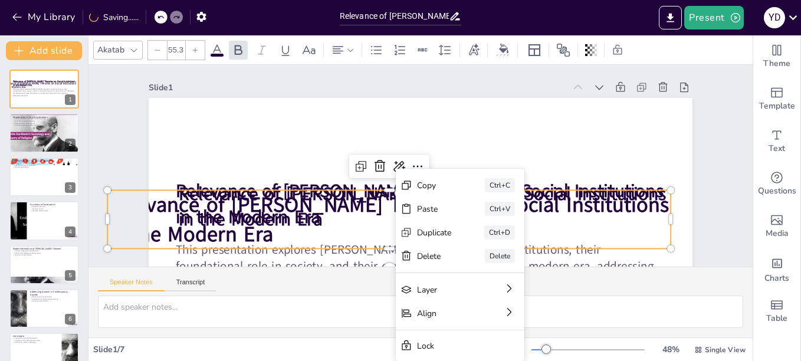
click at [332, 225] on p "Relevance of [PERSON_NAME] Theories on Social Institutions in the Modern Era" at bounding box center [378, 211] width 563 height 174
click at [332, 225] on p "Relevance of [PERSON_NAME] Theories on Social Institutions in the Modern Era" at bounding box center [384, 215] width 566 height 117
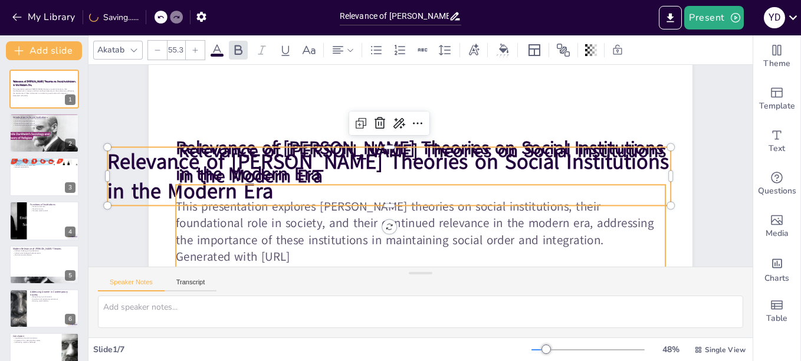
scroll to position [146, 0]
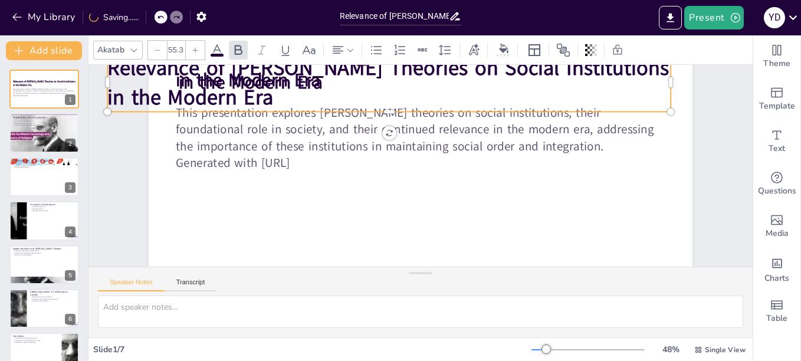
click at [140, 65] on span at bounding box center [140, 65] width 0 height 0
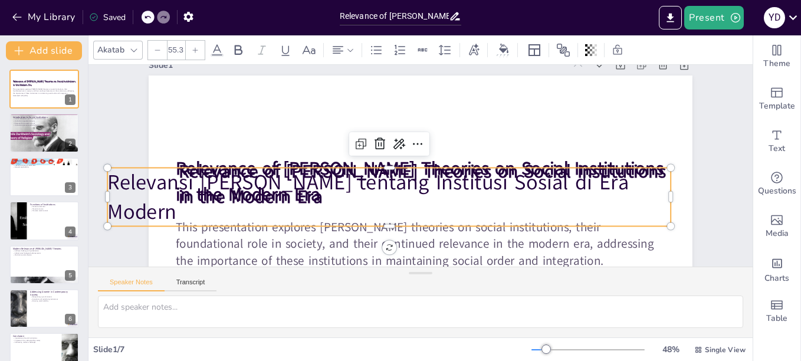
scroll to position [5, 0]
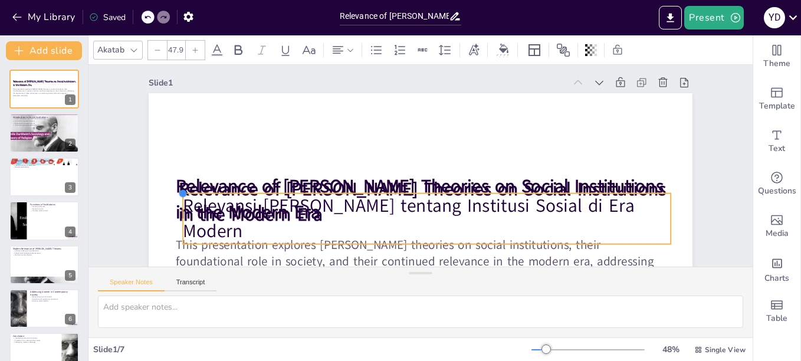
drag, startPoint x: 105, startPoint y: 186, endPoint x: 174, endPoint y: 200, distance: 70.9
click at [174, 200] on div "Relevance of Durkheim's Theories on Social Institutions in the Modern Era This …" at bounding box center [412, 245] width 572 height 361
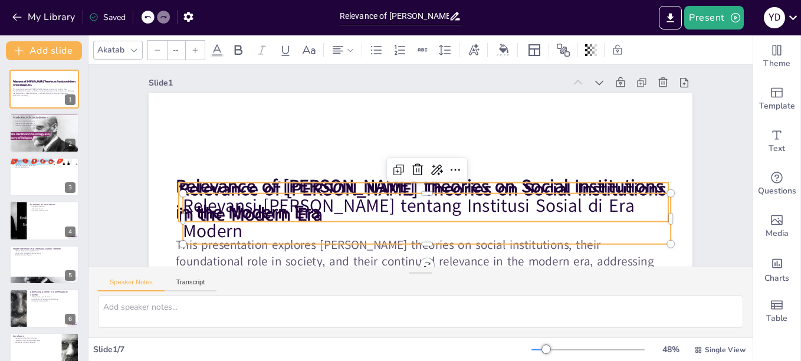
click at [203, 185] on strong "Relevance of [PERSON_NAME] Theories on Social Institutions in the Modern Era" at bounding box center [415, 189] width 488 height 126
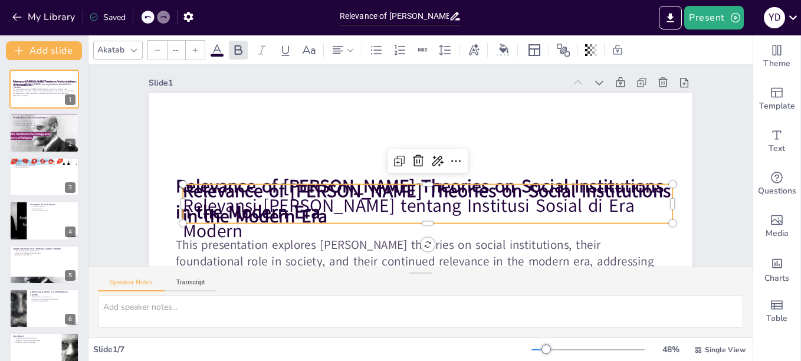
type input "48"
click at [411, 156] on icon at bounding box center [418, 160] width 15 height 15
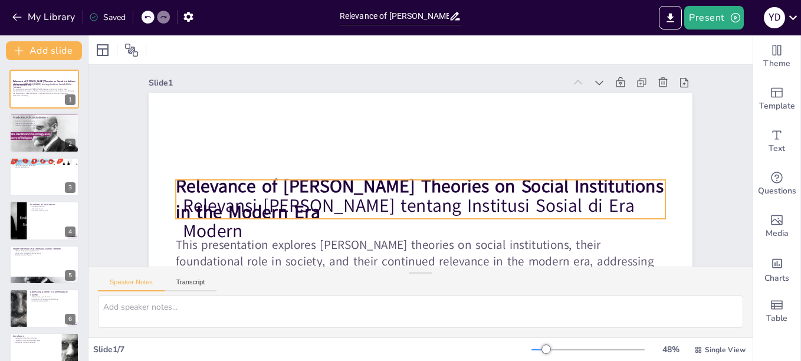
click at [245, 185] on strong "Relevance of [PERSON_NAME] Theories on Social Institutions in the Modern Era" at bounding box center [398, 180] width 396 height 345
click at [245, 185] on strong "Relevance of [PERSON_NAME] Theories on Social Institutions in the Modern Era" at bounding box center [416, 186] width 490 height 75
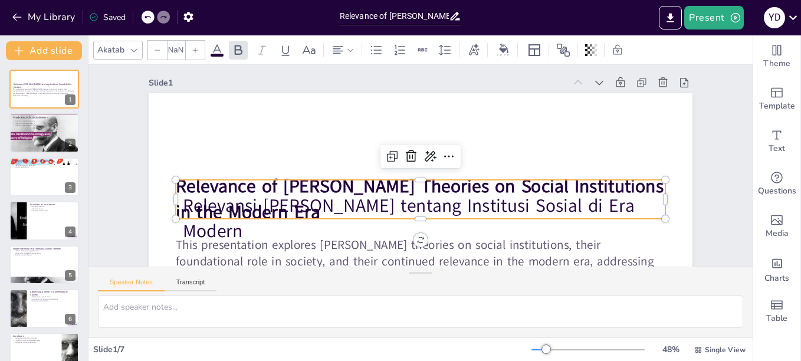
type input "48"
click at [423, 209] on p "Relevance of [PERSON_NAME] Theories on Social Institutions in the Modern Era" at bounding box center [413, 199] width 489 height 152
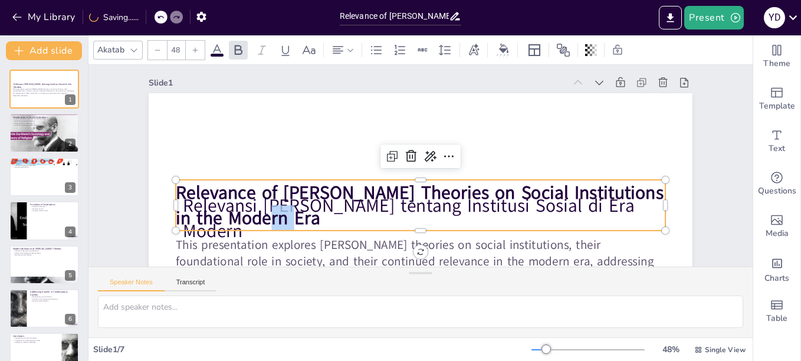
drag, startPoint x: 168, startPoint y: 184, endPoint x: 376, endPoint y: 215, distance: 209.8
click at [376, 215] on p "Relevance of [PERSON_NAME] Theories on Social Institutions in the Modern Era" at bounding box center [408, 203] width 480 height 199
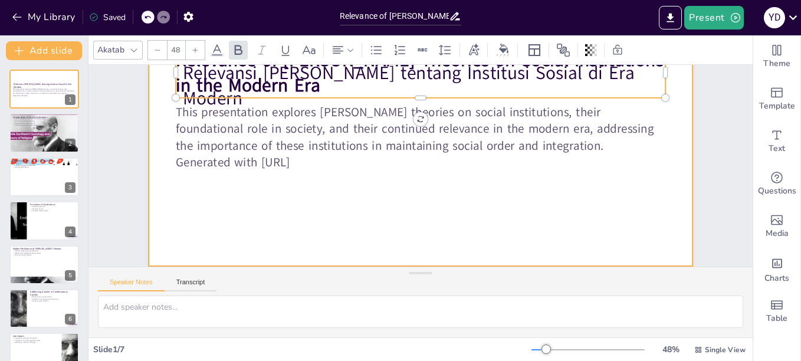
scroll to position [87, 0]
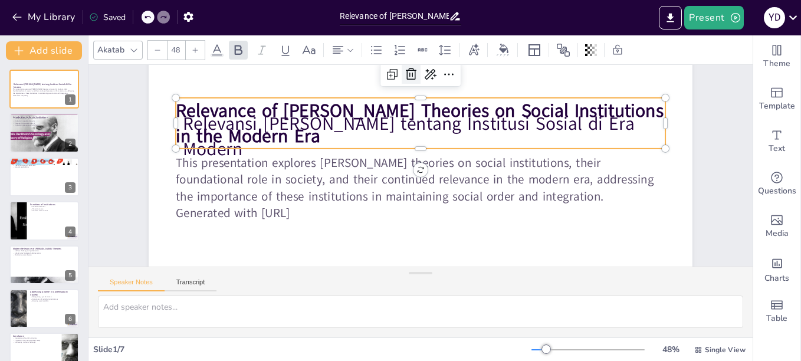
click at [421, 69] on icon at bounding box center [429, 74] width 17 height 17
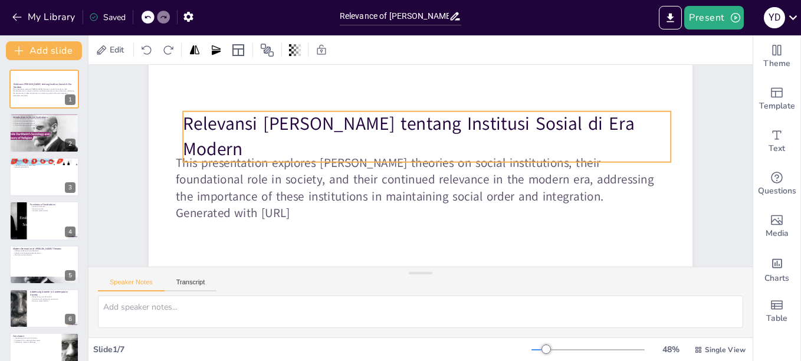
click at [264, 120] on p "Relevansi [PERSON_NAME] tentang Institusi Sosial di Era Modern" at bounding box center [442, 145] width 424 height 327
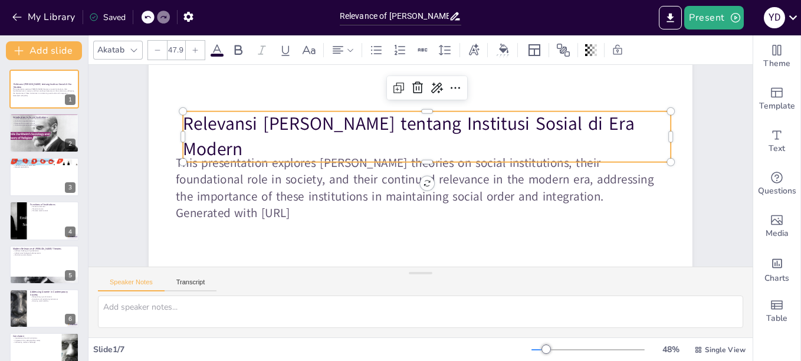
drag, startPoint x: 419, startPoint y: 163, endPoint x: 420, endPoint y: 154, distance: 8.3
click at [420, 161] on div "This presentation explores Émile Durkheim's theories on social institutions, th…" at bounding box center [420, 164] width 572 height 360
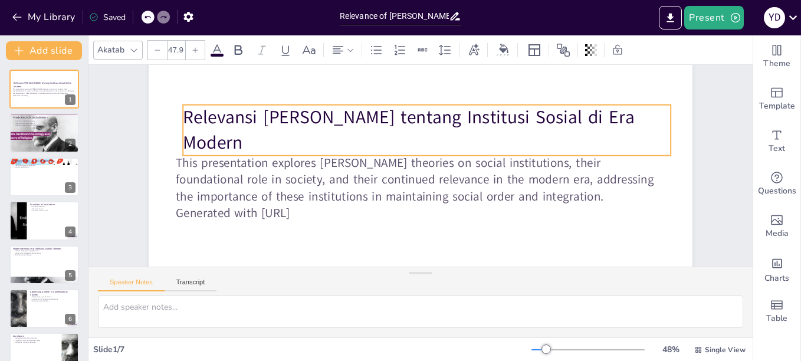
click at [420, 151] on p "Relevansi [PERSON_NAME] tentang Institusi Sosial di Era Modern" at bounding box center [434, 132] width 488 height 151
click at [420, 150] on p "Relevansi [PERSON_NAME] tentang Institusi Sosial di Era Modern" at bounding box center [455, 153] width 288 height 447
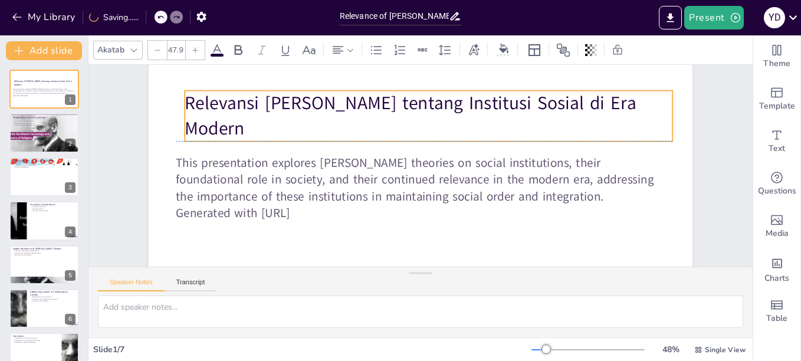
drag, startPoint x: 420, startPoint y: 150, endPoint x: 421, endPoint y: 137, distance: 12.5
click at [421, 137] on p "Relevansi [PERSON_NAME] tentang Institusi Sosial di Era Modern" at bounding box center [460, 134] width 396 height 364
click at [186, 93] on div at bounding box center [195, 66] width 19 height 51
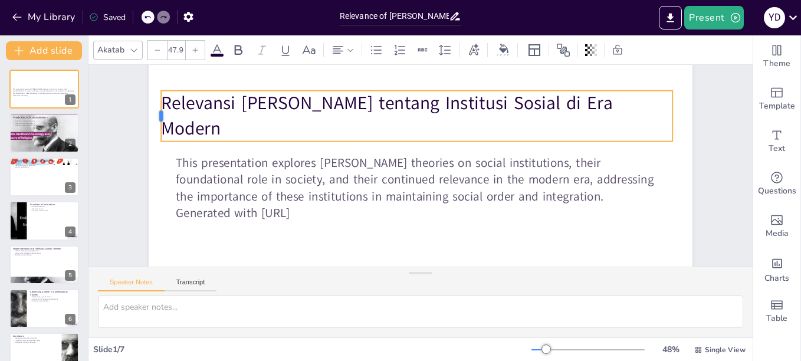
drag, startPoint x: 176, startPoint y: 114, endPoint x: 152, endPoint y: 113, distance: 23.6
click at [163, 88] on div at bounding box center [172, 62] width 19 height 51
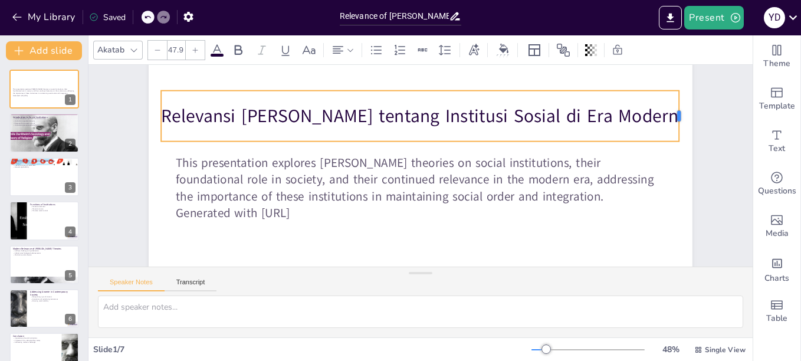
drag, startPoint x: 668, startPoint y: 116, endPoint x: 674, endPoint y: 116, distance: 6.5
click at [680, 118] on div at bounding box center [687, 143] width 15 height 51
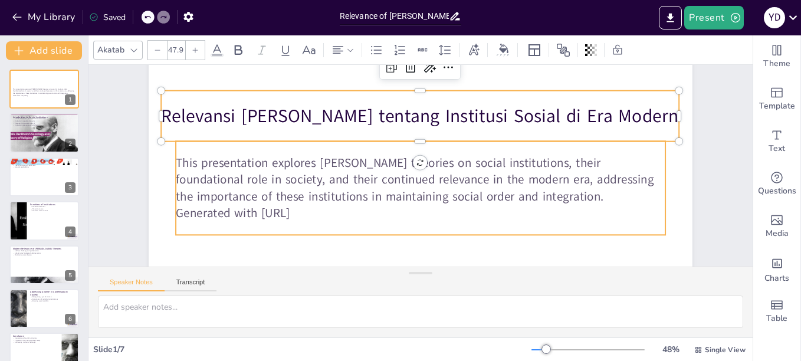
click at [484, 206] on p "Generated with Sendsteps.ai" at bounding box center [411, 212] width 482 height 118
type input "32"
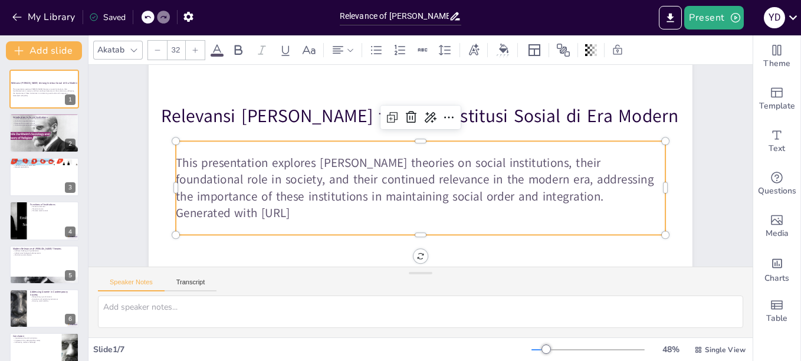
click at [186, 166] on p "This presentation explores Émile Durkheim's theories on social institutions, th…" at bounding box center [417, 179] width 489 height 151
click at [199, 161] on p "This presentation explores Émile Durkheim's theories on social institutions, th…" at bounding box center [412, 177] width 426 height 328
click at [176, 161] on p "This presentation explores Émile Durkheim's theories on social institutions, th…" at bounding box center [416, 178] width 480 height 199
click at [167, 154] on span at bounding box center [167, 154] width 0 height 0
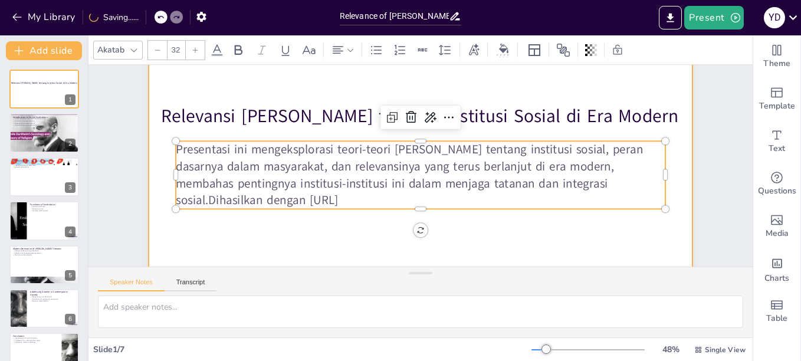
click at [506, 234] on div at bounding box center [420, 164] width 595 height 412
click at [506, 234] on div at bounding box center [421, 164] width 611 height 459
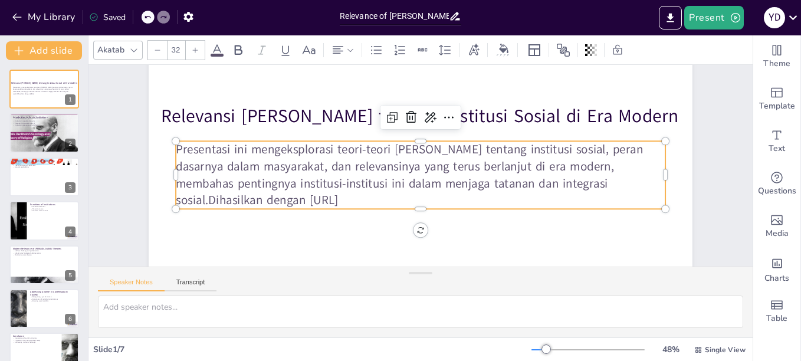
click at [368, 197] on p "Presentasi ini mengeksplorasi teori-teori Émile Durkheim tentang institusi sosi…" at bounding box center [416, 174] width 474 height 261
click at [361, 200] on p "Presentasi ini mengeksplorasi teori-teori Émile Durkheim tentang institusi sosi…" at bounding box center [411, 163] width 168 height 492
click at [337, 200] on p "Presentasi ini mengeksplorasi teori-teori Émile Durkheim tentang institusi sosi…" at bounding box center [418, 175] width 492 height 168
click at [369, 202] on p "Presentasi ini mengeksplorasi teori-teori Émile Durkheim tentang institusi sosi…" at bounding box center [418, 175] width 492 height 168
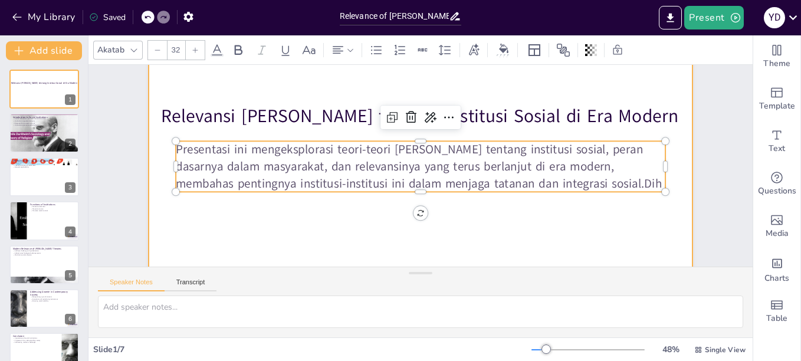
scroll to position [95, 0]
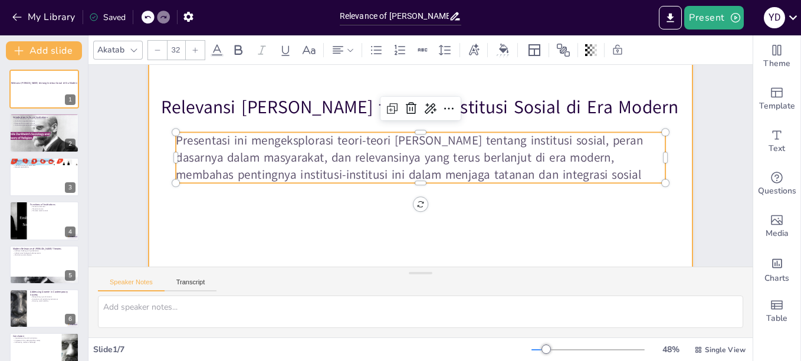
click at [310, 227] on div at bounding box center [429, 159] width 567 height 619
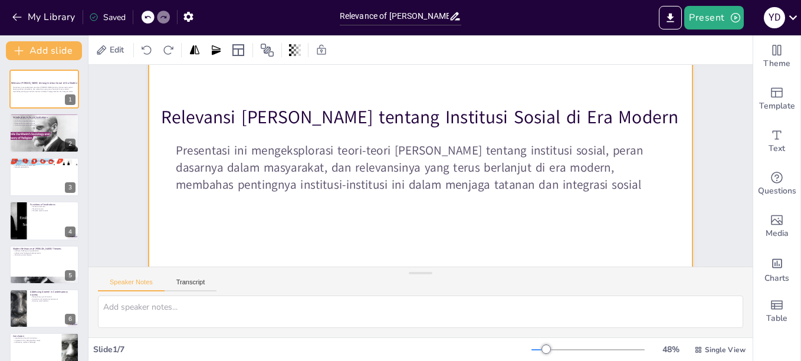
scroll to position [59, 0]
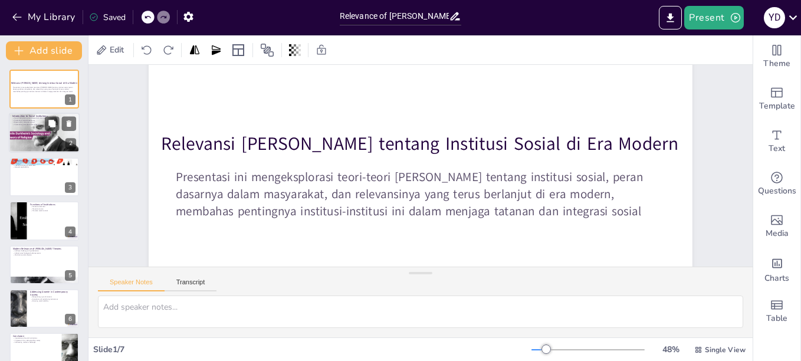
click at [22, 126] on p "Institutions promote social cohesion" at bounding box center [44, 125] width 64 height 2
type textarea "Social institutions lay the Institusi sosial meletakkan dasar bagi interaksi ma…"
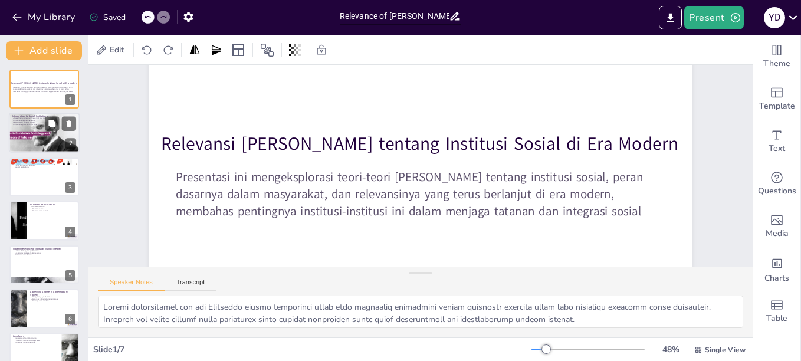
scroll to position [0, 0]
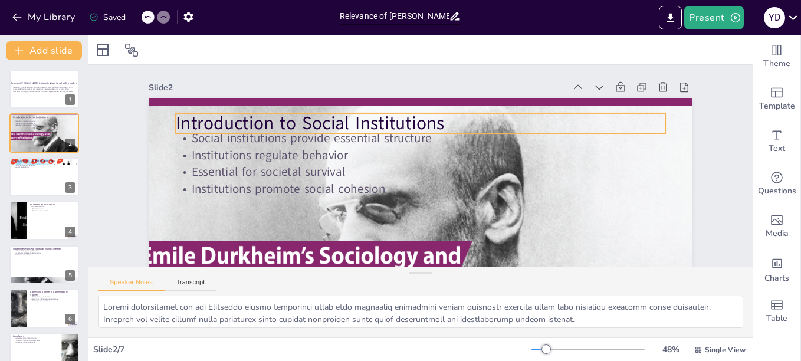
click at [295, 126] on p "Introduction to Social Institutions" at bounding box center [433, 125] width 473 height 175
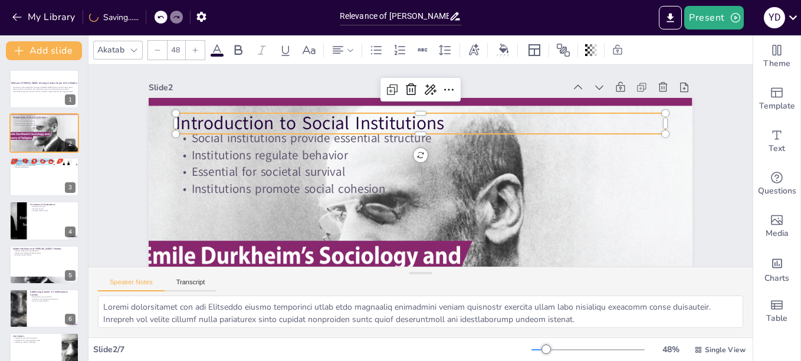
click at [292, 124] on p "Introduction to Social Institutions" at bounding box center [433, 125] width 473 height 175
click at [167, 113] on span at bounding box center [167, 113] width 0 height 0
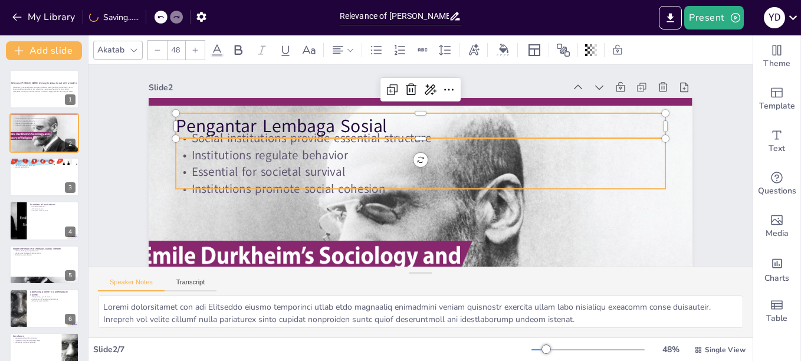
click at [227, 166] on p "Essential for societal survival" at bounding box center [419, 172] width 482 height 118
click at [227, 166] on p "Essential for societal survival" at bounding box center [418, 171] width 470 height 167
type input "32"
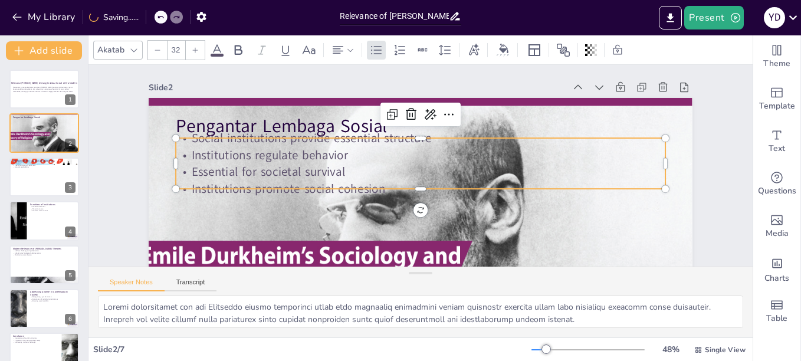
click at [167, 138] on span at bounding box center [167, 138] width 0 height 0
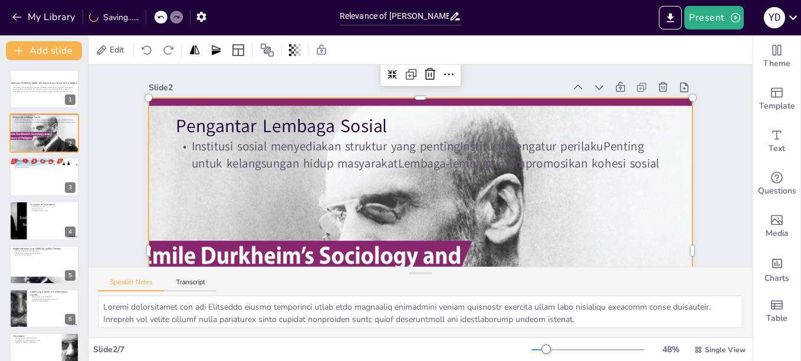
click at [267, 207] on div at bounding box center [370, 234] width 654 height 592
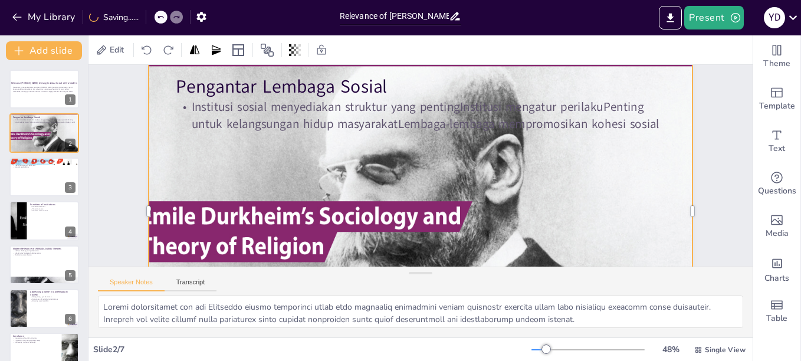
scroll to position [59, 0]
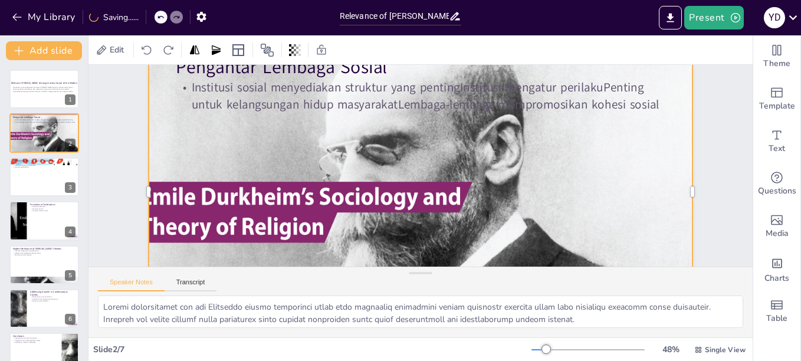
click at [250, 206] on div at bounding box center [415, 140] width 638 height 421
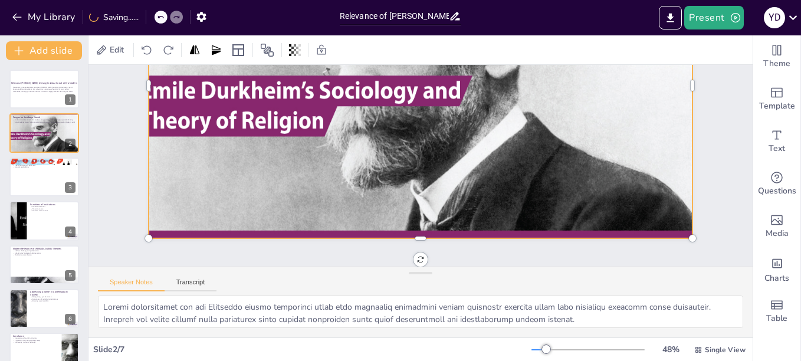
scroll to position [174, 0]
click at [32, 208] on p "Prevent anomie" at bounding box center [53, 209] width 46 height 2
type textarea "Institusi memainkan peran penting dalam membangun dan memelihara tatanan sosial…"
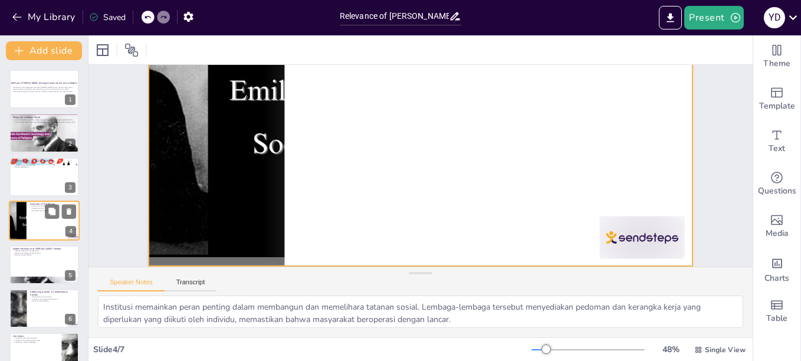
scroll to position [8, 0]
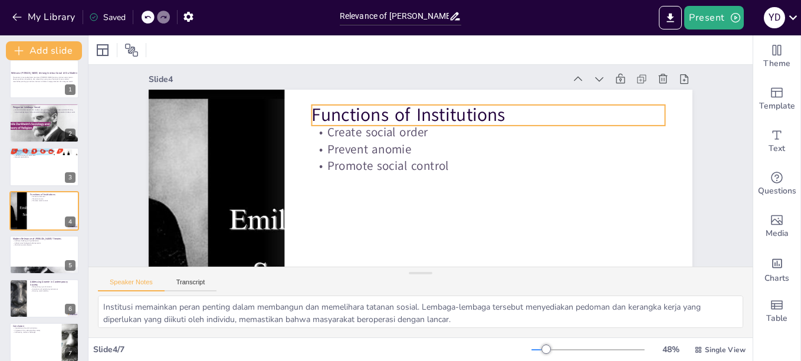
click at [329, 116] on p "Functions of Institutions" at bounding box center [501, 138] width 344 height 133
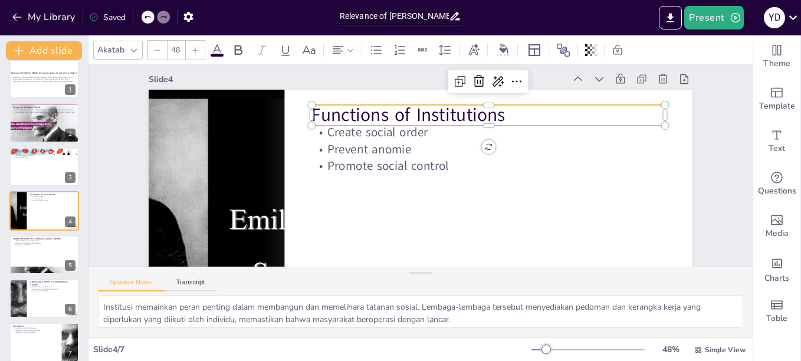
click at [337, 116] on p "Functions of Institutions" at bounding box center [503, 147] width 333 height 167
click at [324, 116] on p "Functions of Institutions" at bounding box center [497, 130] width 351 height 98
click at [433, 116] on p "Functions of Institutions" at bounding box center [464, 238] width 62 height 354
click at [329, 116] on p "Functions of Institutions" at bounding box center [501, 138] width 344 height 133
click at [303, 105] on span at bounding box center [303, 105] width 0 height 0
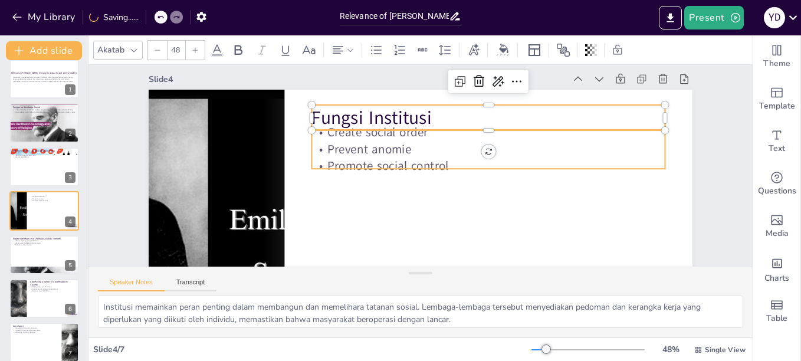
click at [321, 143] on p "Prevent anomie" at bounding box center [490, 170] width 341 height 125
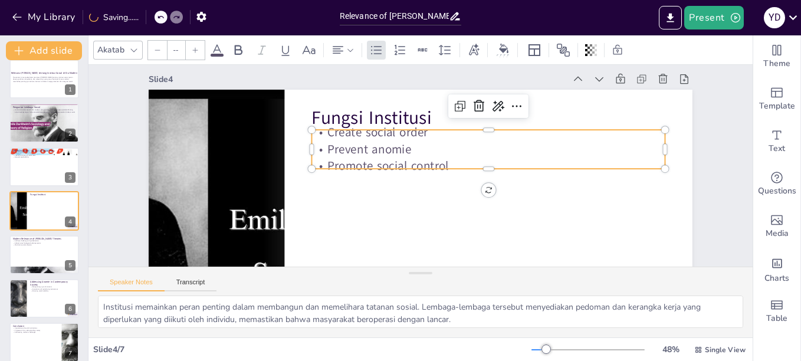
type input "32"
click at [303, 130] on span at bounding box center [303, 130] width 0 height 0
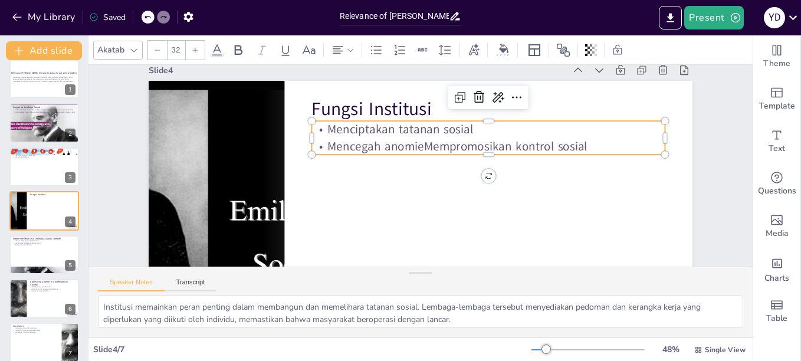
scroll to position [9, 0]
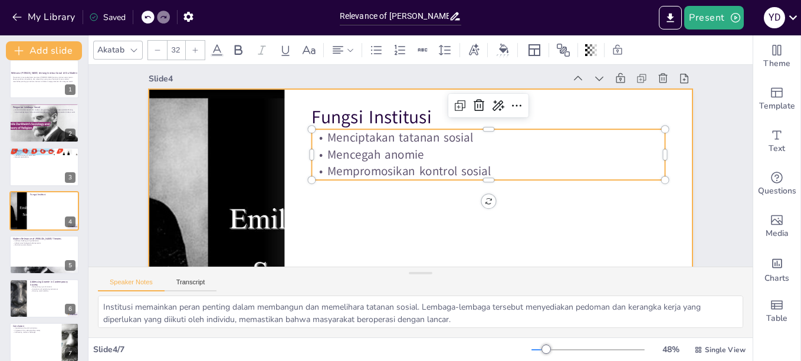
click at [374, 240] on div at bounding box center [389, 235] width 621 height 500
click at [374, 240] on div at bounding box center [421, 241] width 544 height 305
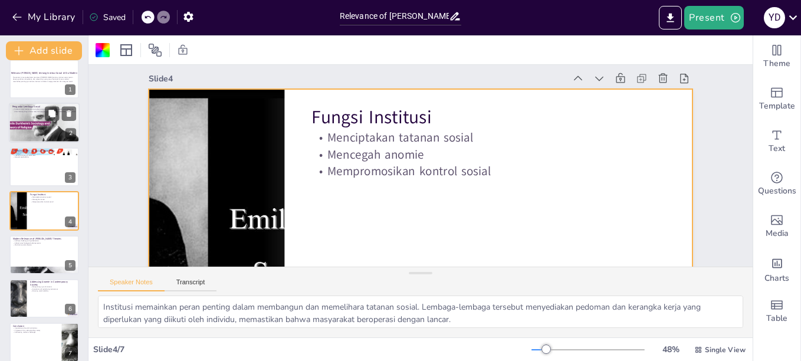
click at [23, 120] on div at bounding box center [44, 123] width 77 height 40
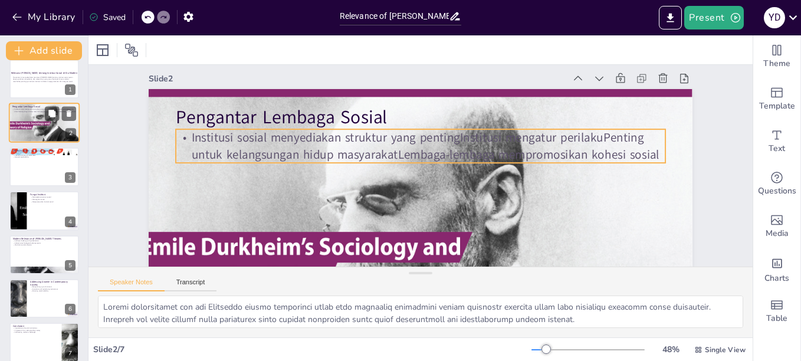
click at [23, 113] on p "Institusi sosial menyediakan struktur yang pentingInstitusi mengatur perilakuPe…" at bounding box center [44, 110] width 64 height 4
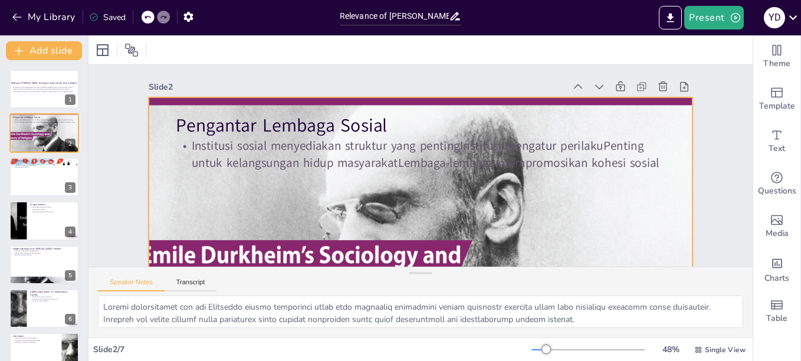
scroll to position [0, 0]
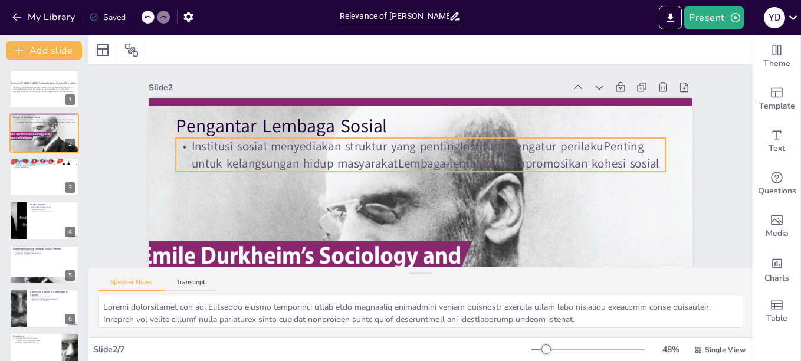
click at [449, 146] on p "Institusi sosial menyediakan struktur yang pentingInstitusi mengatur perilakuPe…" at bounding box center [426, 175] width 440 height 274
click at [449, 146] on p "Institusi sosial menyediakan struktur yang pentingInstitusi mengatur perilakuPe…" at bounding box center [424, 155] width 476 height 183
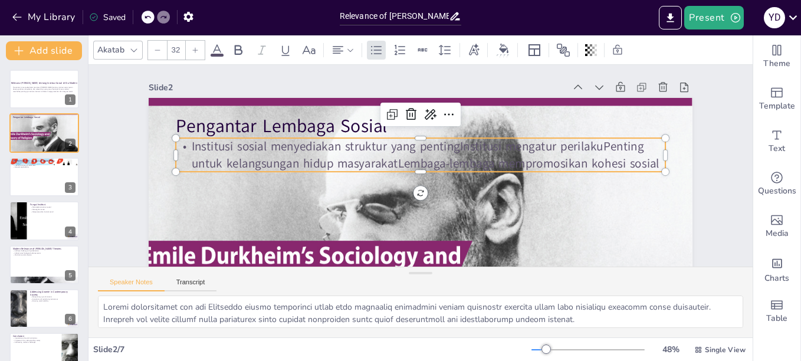
click at [449, 146] on p "Institusi sosial menyediakan struktur yang pentingInstitusi mengatur perilakuPe…" at bounding box center [422, 155] width 485 height 134
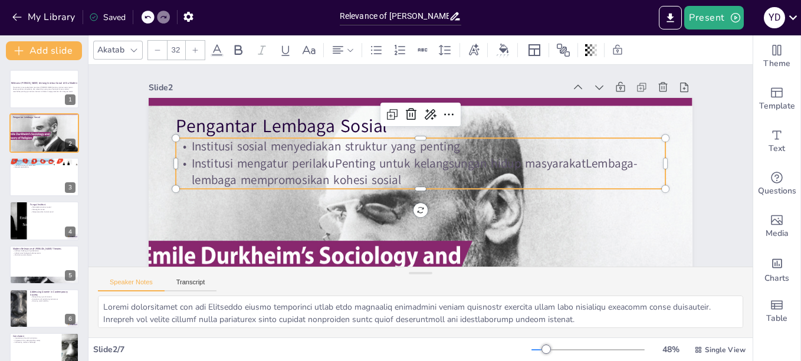
click at [506, 162] on p "Institusi mengatur perilakuPenting untuk kelangsungan hidup masyarakatLembaga-l…" at bounding box center [414, 168] width 183 height 476
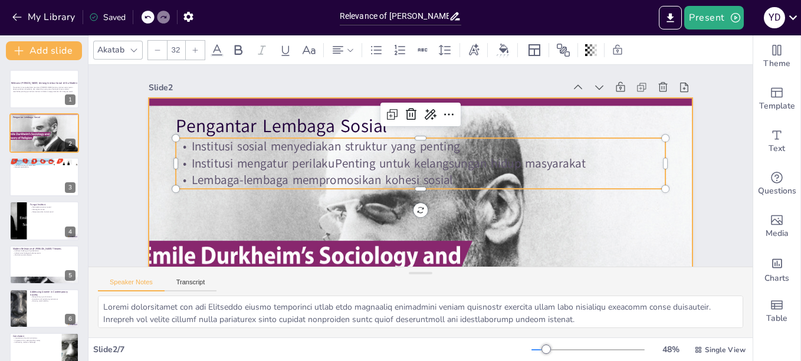
click at [546, 222] on div at bounding box center [403, 248] width 638 height 421
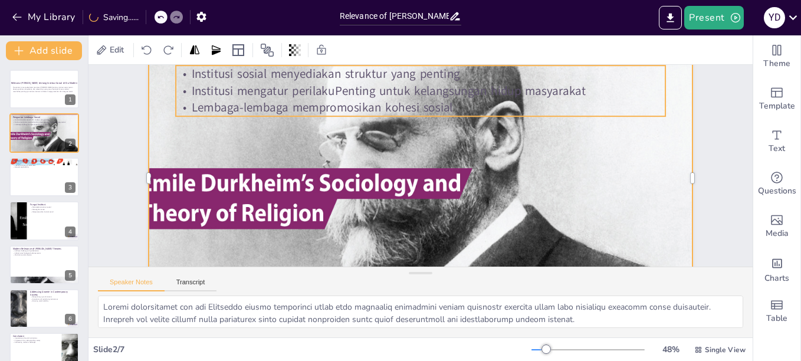
scroll to position [174, 0]
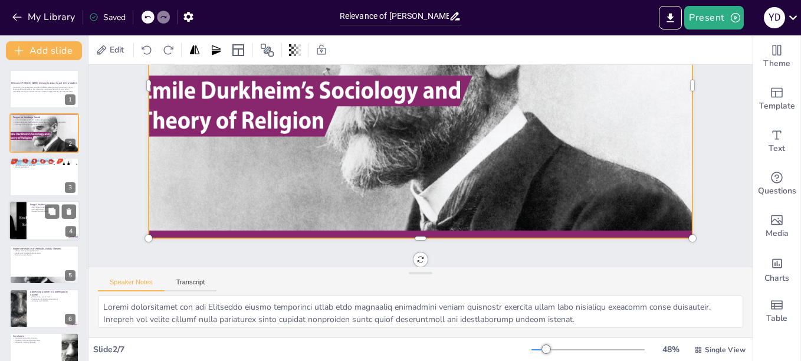
click at [40, 220] on div at bounding box center [44, 220] width 71 height 40
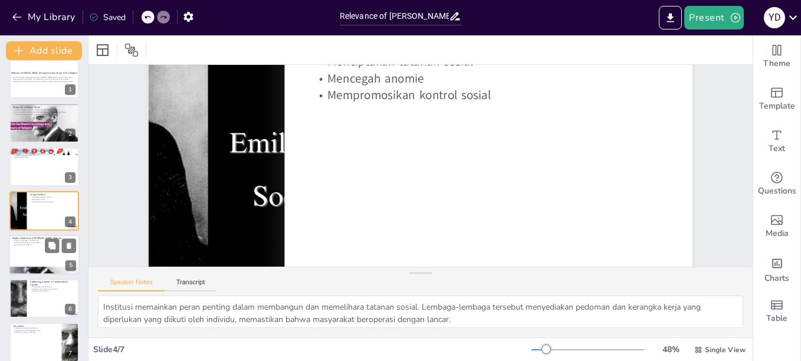
click at [35, 254] on div at bounding box center [44, 255] width 71 height 40
type textarea "Institusi sangat penting dalam mengatasi tantangan yang dibawa oleh globalisasi…"
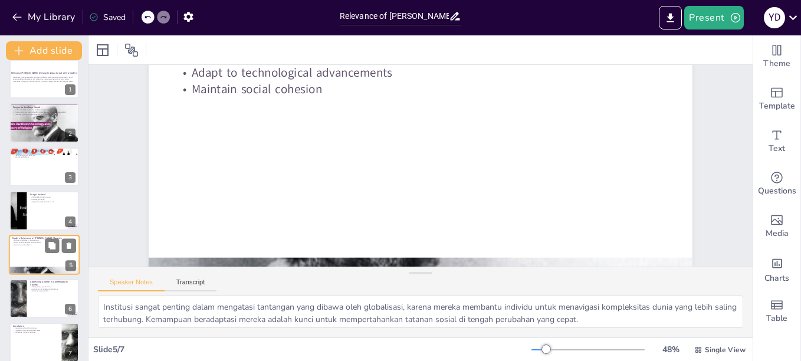
scroll to position [0, 0]
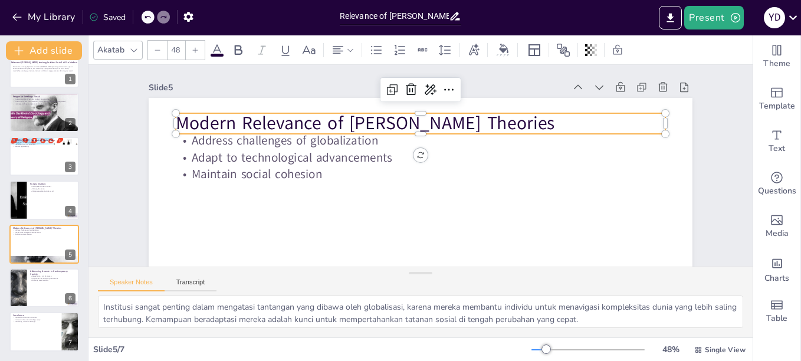
click at [338, 121] on p "Modern Relevance of Durkheim's Theories" at bounding box center [428, 124] width 483 height 126
click at [387, 118] on p "Modern Relevance of Durkheim's Theories" at bounding box center [437, 127] width 457 height 222
click at [387, 118] on p "Modern Relevance of Durkheim's Theories" at bounding box center [459, 148] width 222 height 457
click at [387, 118] on p "Modern Relevance of Durkheim's Theories" at bounding box center [445, 132] width 410 height 308
click at [167, 113] on span at bounding box center [167, 113] width 0 height 0
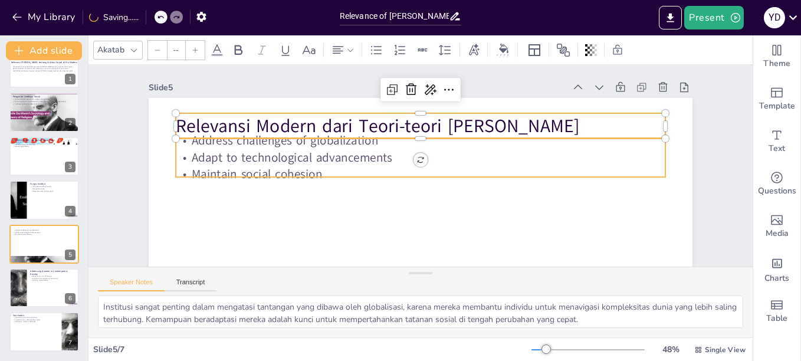
type input "32"
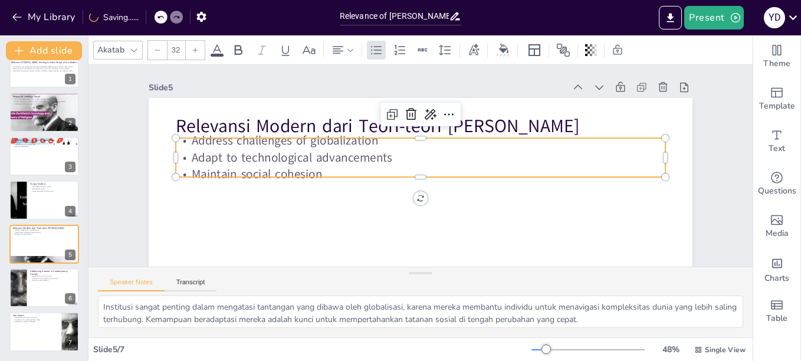
click at [298, 151] on p "Adapt to technological advancements" at bounding box center [427, 162] width 259 height 432
click at [244, 151] on p "Adapt to technological advancements" at bounding box center [422, 157] width 482 height 118
click at [244, 151] on p "Adapt to technological advancements" at bounding box center [421, 157] width 488 height 68
click at [167, 138] on span at bounding box center [167, 138] width 0 height 0
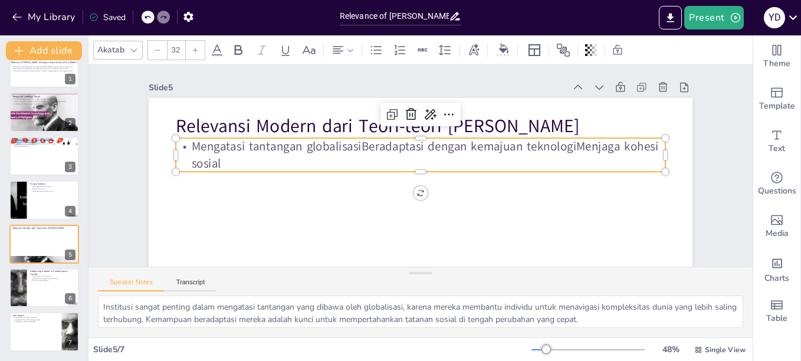
click at [353, 147] on p "Mengatasi tantangan globalisasiBeradaptasi dengan kemajuan teknologiMenjaga koh…" at bounding box center [422, 155] width 485 height 134
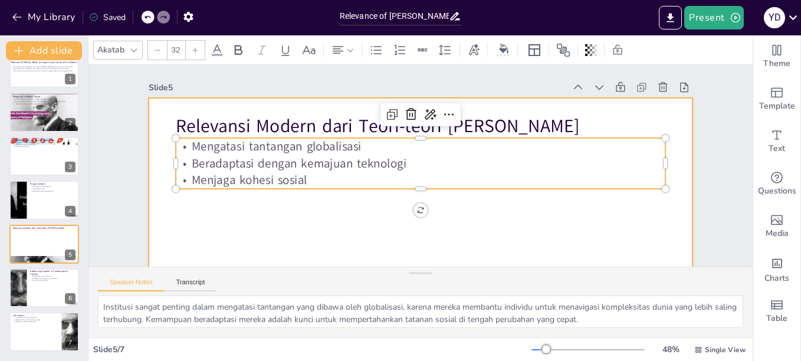
click at [304, 231] on div at bounding box center [412, 250] width 572 height 361
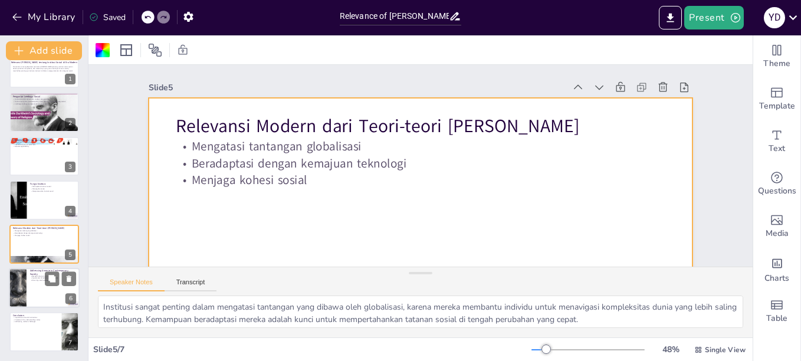
click at [41, 286] on div at bounding box center [44, 288] width 71 height 40
type textarea "Mengenali tanda-tanda anomie adalah langkah pertama untuk mengatasi dampaknya. …"
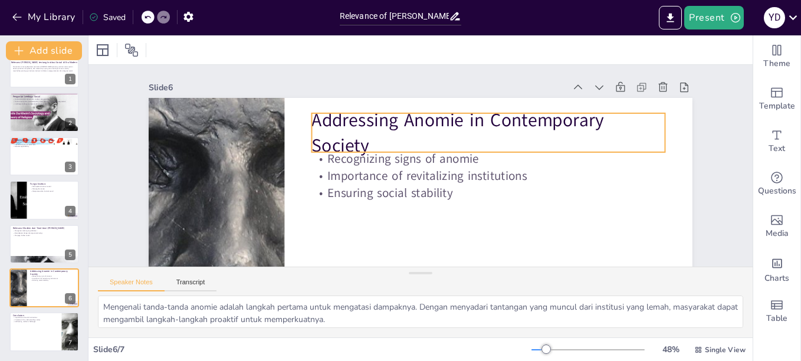
click at [414, 122] on p "Addressing Anomie in Contemporary Society" at bounding box center [493, 147] width 356 height 123
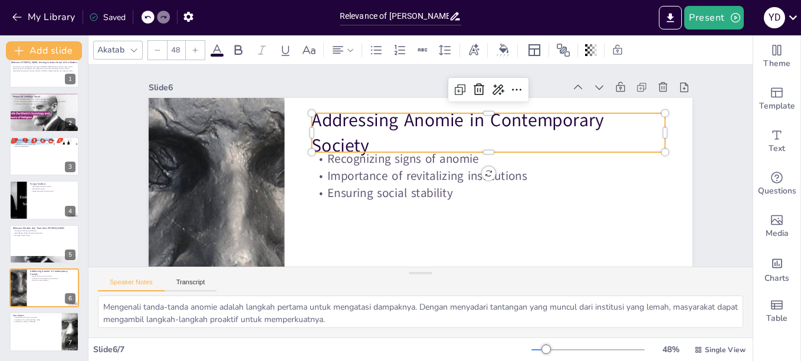
click at [509, 120] on p "Addressing Anomie in Contemporary Society" at bounding box center [491, 139] width 357 height 87
click at [509, 120] on p "Addressing Anomie in Contemporary Society" at bounding box center [493, 147] width 356 height 123
click at [303, 113] on span at bounding box center [303, 113] width 0 height 0
click at [642, 113] on div at bounding box center [479, 113] width 353 height 0
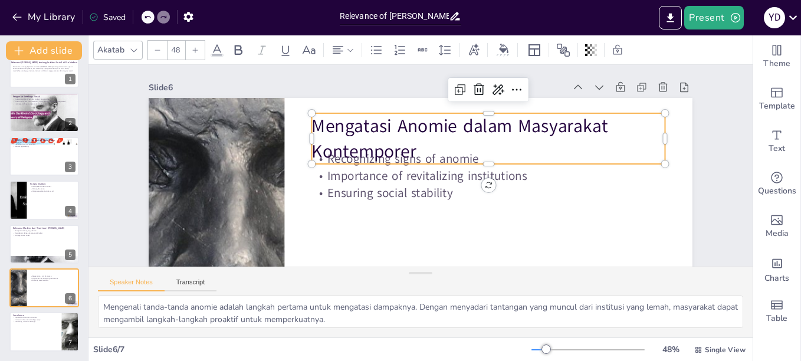
click at [360, 166] on div at bounding box center [485, 182] width 347 height 83
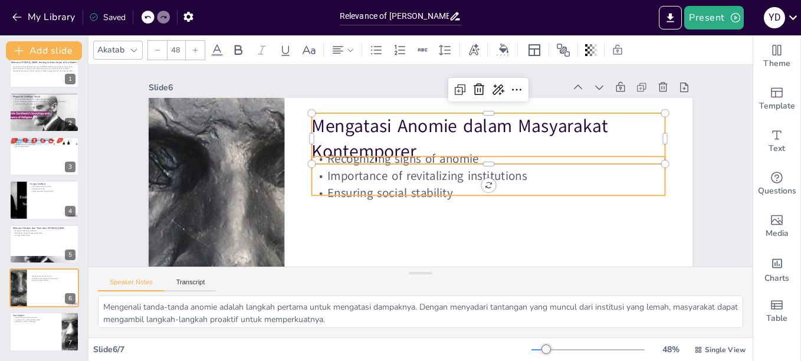
click at [369, 174] on p "Importance of revitalizing institutions" at bounding box center [481, 196] width 341 height 125
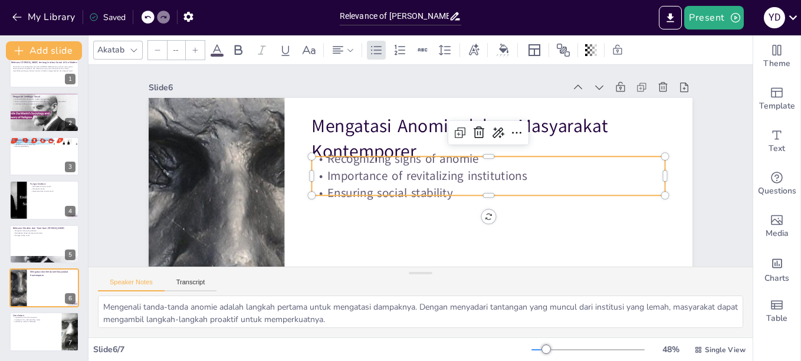
type input "32"
click at [303, 156] on span at bounding box center [303, 156] width 0 height 0
click at [646, 156] on div at bounding box center [479, 156] width 353 height 0
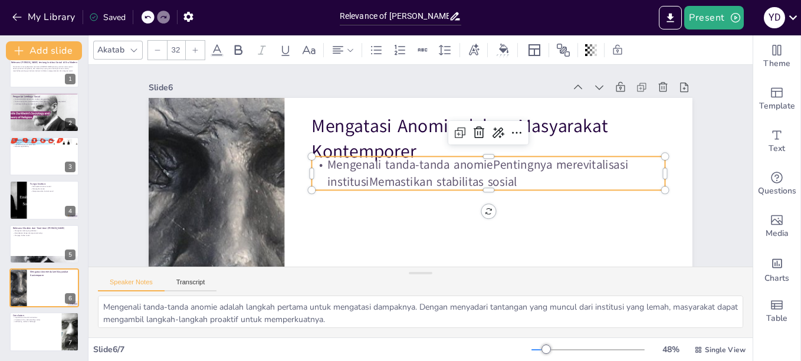
click at [484, 164] on p "Mengenali tanda-tanda anomiePentingnya merevitalisasi institusiMemastikan stabi…" at bounding box center [479, 200] width 337 height 174
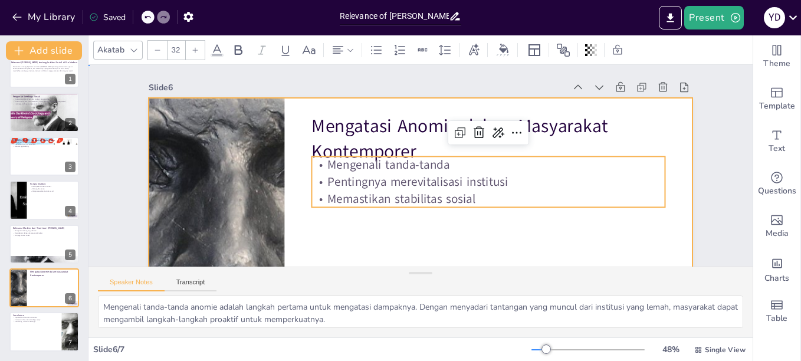
click at [374, 239] on div at bounding box center [402, 249] width 595 height 412
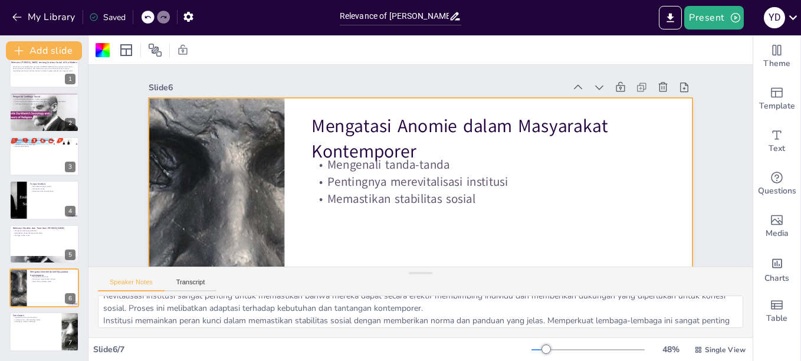
scroll to position [52, 0]
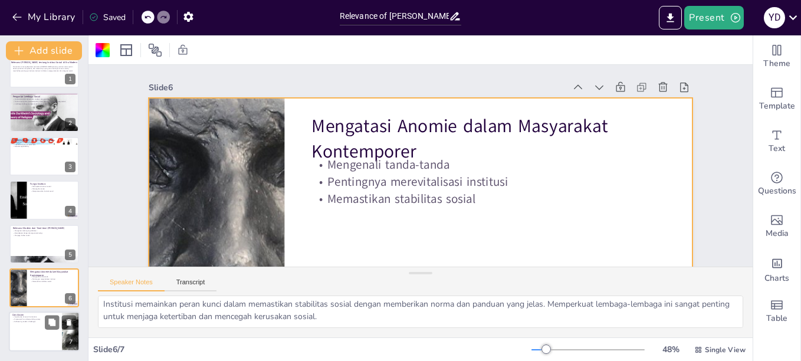
click at [24, 327] on div at bounding box center [44, 332] width 71 height 40
type textarea "Memahami pentingnya institusi sosial sangat penting untuk memahami peran mereka…"
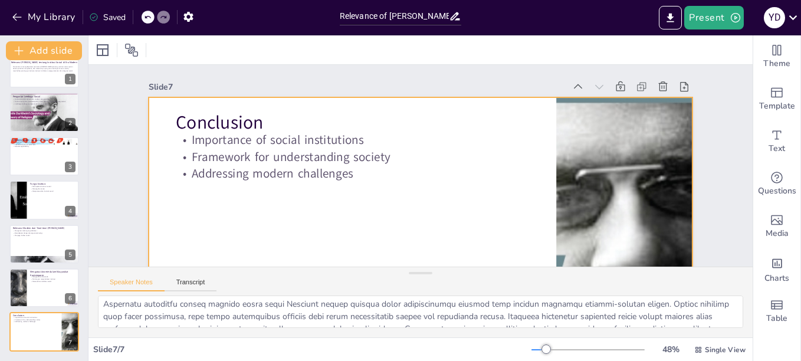
scroll to position [0, 0]
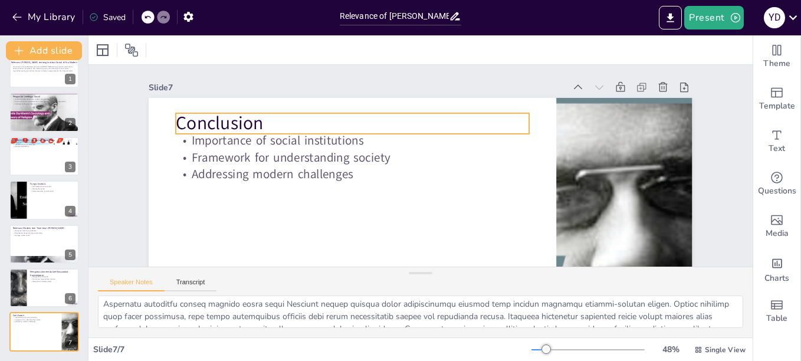
click at [302, 172] on p "Conclusion" at bounding box center [477, 221] width 351 height 98
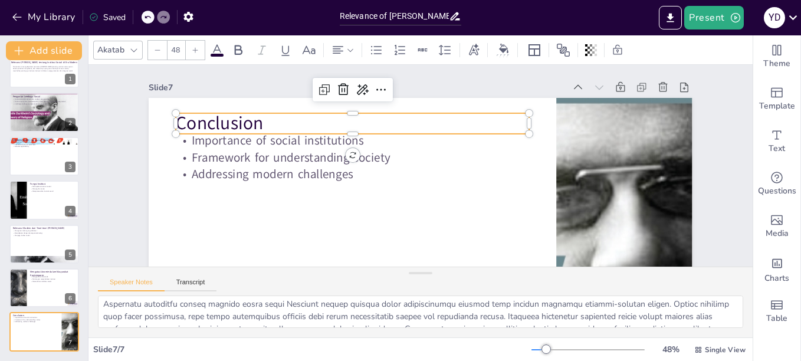
click at [231, 123] on p "Conclusion" at bounding box center [369, 104] width 344 height 133
click at [231, 123] on p "Conclusion" at bounding box center [362, 110] width 351 height 98
click at [167, 113] on span at bounding box center [167, 113] width 0 height 0
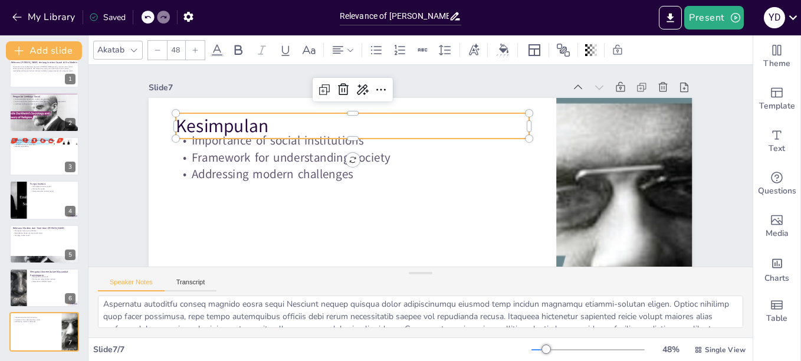
click at [251, 143] on div at bounding box center [358, 129] width 347 height 83
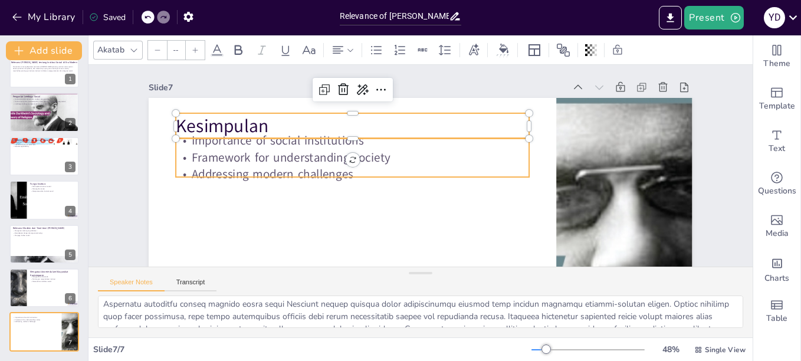
type input "32"
click at [326, 154] on p "Framework for understanding society" at bounding box center [483, 138] width 314 height 191
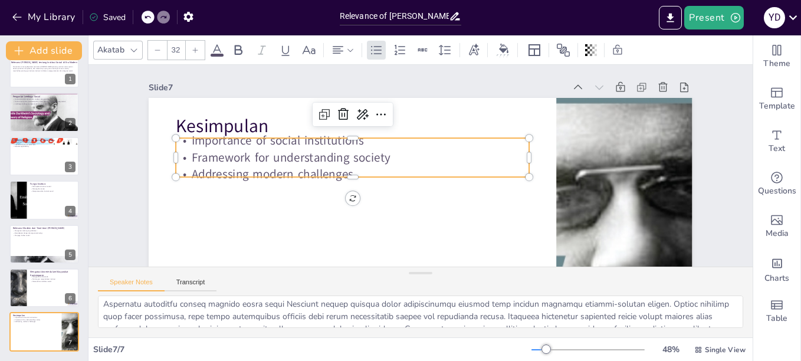
click at [257, 154] on p "Framework for understanding society" at bounding box center [358, 137] width 341 height 126
click at [257, 154] on p "Framework for understanding society" at bounding box center [353, 151] width 353 height 54
click at [257, 154] on p "Framework for understanding society" at bounding box center [355, 144] width 349 height 90
click at [167, 139] on span at bounding box center [167, 139] width 0 height 0
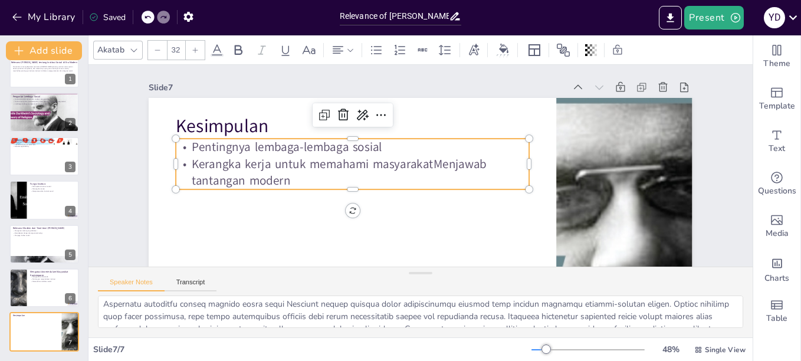
click at [424, 162] on p "Kerangka kerja untuk memahami masyarakatMenjawab tantangan modern" at bounding box center [352, 158] width 353 height 107
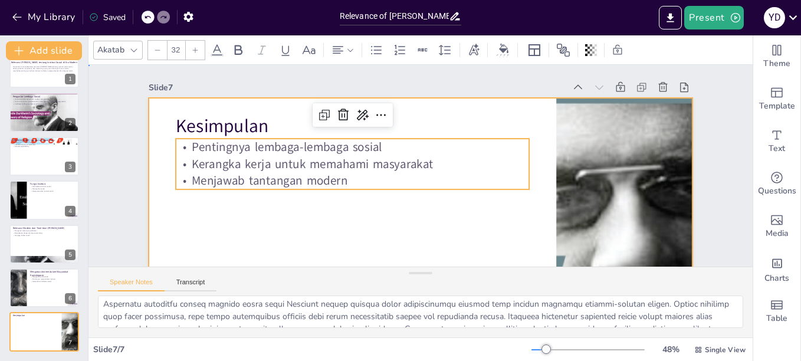
click at [274, 229] on div at bounding box center [403, 248] width 595 height 411
click at [274, 229] on div at bounding box center [411, 250] width 572 height 361
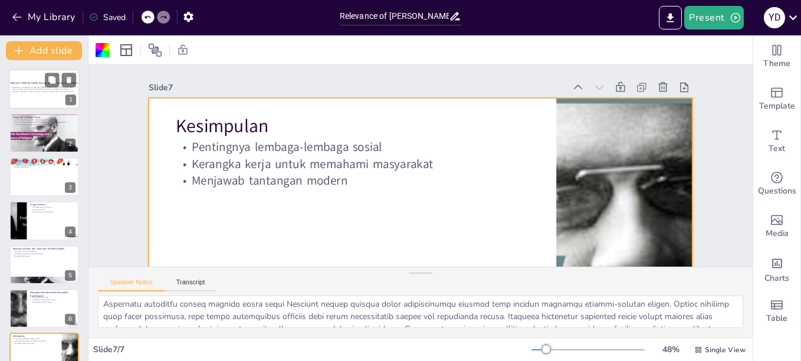
click at [35, 90] on p "Presentasi ini mengeksplorasi teori-teori [PERSON_NAME] tentang institusi sosia…" at bounding box center [44, 89] width 64 height 6
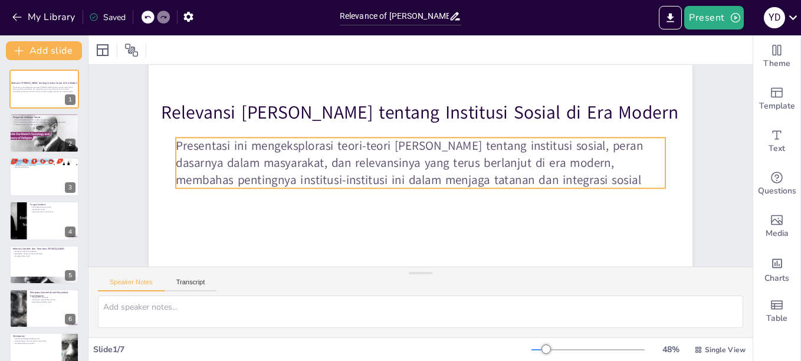
scroll to position [118, 0]
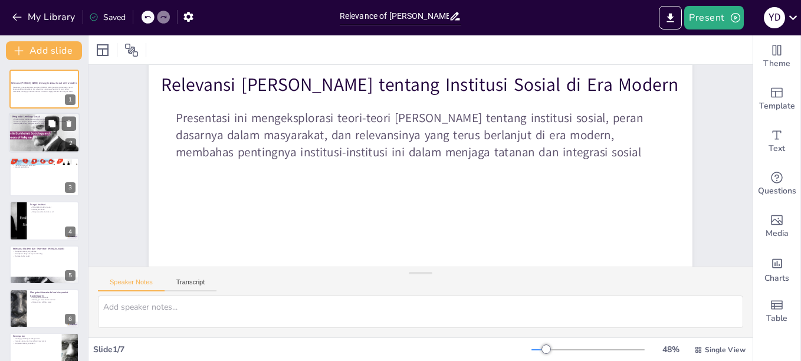
click at [48, 129] on button at bounding box center [52, 124] width 14 height 14
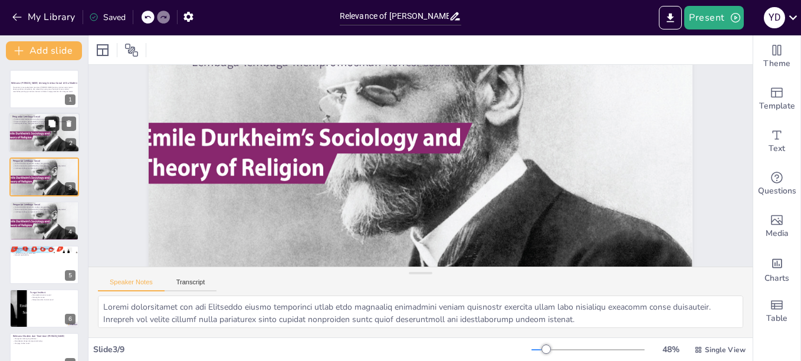
scroll to position [85, 0]
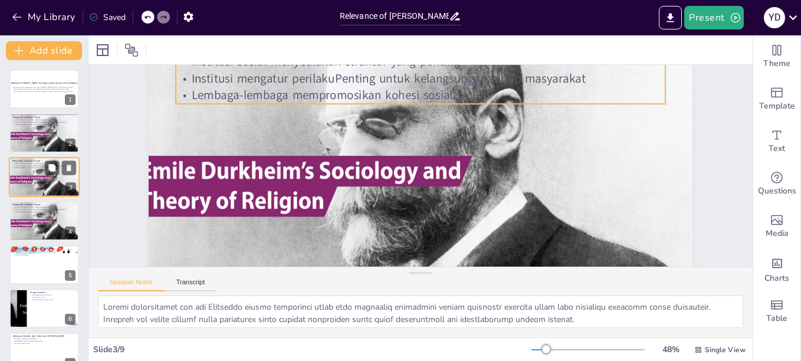
click at [39, 168] on p "Lembaga-lembaga mempromosikan kohesi sosial" at bounding box center [44, 167] width 64 height 2
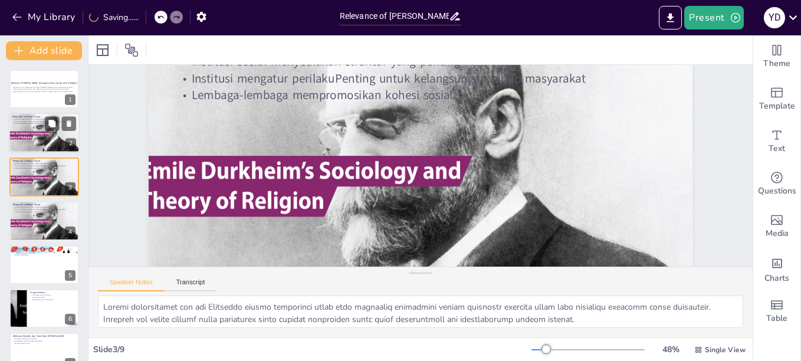
click at [37, 137] on div at bounding box center [44, 133] width 77 height 40
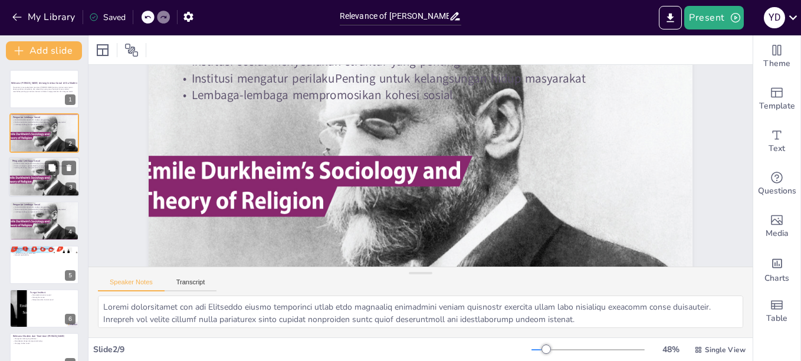
click at [23, 171] on div at bounding box center [44, 177] width 77 height 40
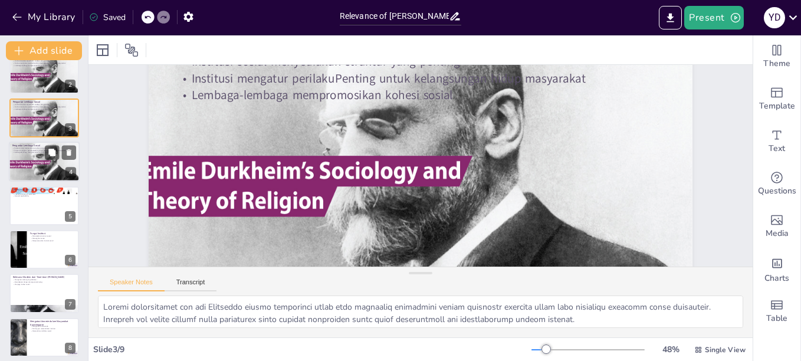
click at [30, 161] on div at bounding box center [44, 161] width 77 height 40
click at [30, 138] on div at bounding box center [44, 118] width 77 height 40
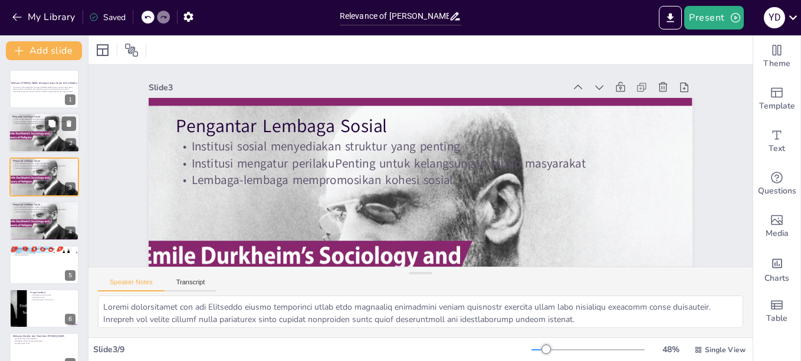
click at [31, 132] on div at bounding box center [44, 133] width 77 height 40
click at [32, 170] on div at bounding box center [44, 177] width 77 height 40
click at [71, 169] on icon at bounding box center [69, 167] width 8 height 8
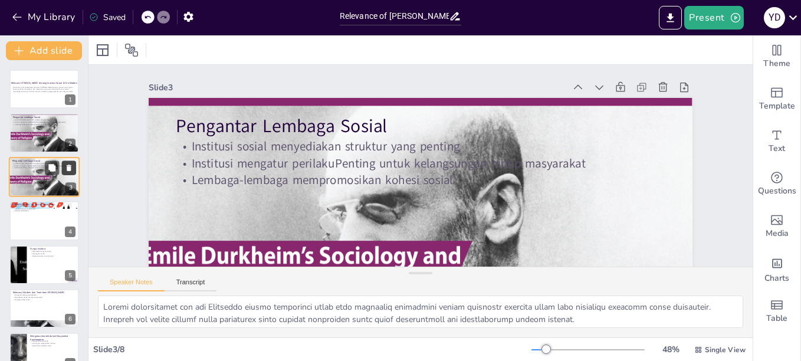
click at [71, 166] on icon at bounding box center [69, 167] width 8 height 8
type textarea "Konsep eksternalitas dalam fakta sosial menyoroti bahwa norma-norma ini ada sec…"
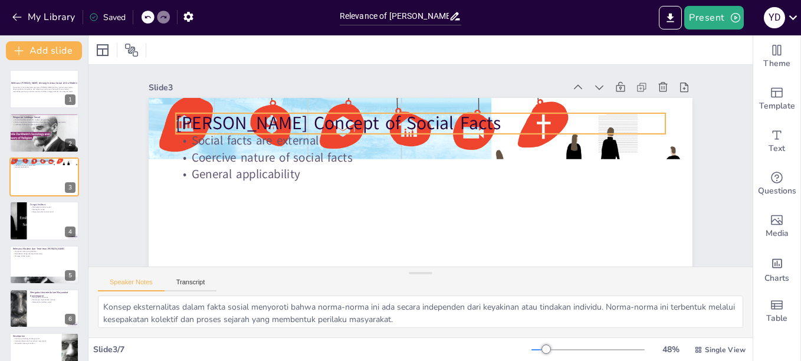
click at [301, 114] on p "Durkheim's Concept of Social Facts" at bounding box center [455, 190] width 308 height 410
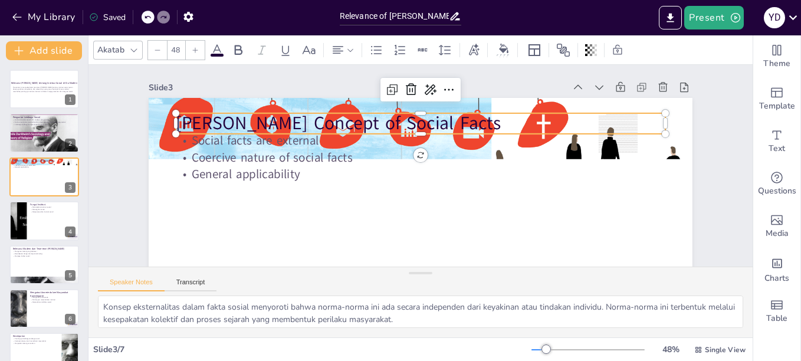
click at [255, 120] on p "Durkheim's Concept of Social Facts" at bounding box center [424, 123] width 489 height 77
click at [255, 120] on p "Durkheim's Concept of Social Facts" at bounding box center [428, 124] width 483 height 126
click at [167, 113] on span at bounding box center [167, 113] width 0 height 0
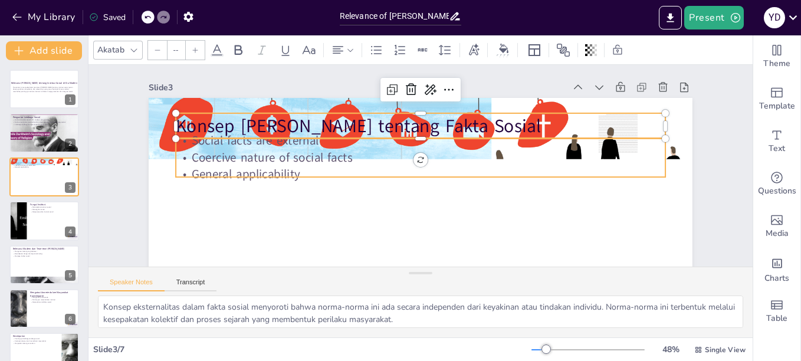
type input "32"
click at [233, 150] on p "Coercive nature of social facts" at bounding box center [422, 157] width 482 height 118
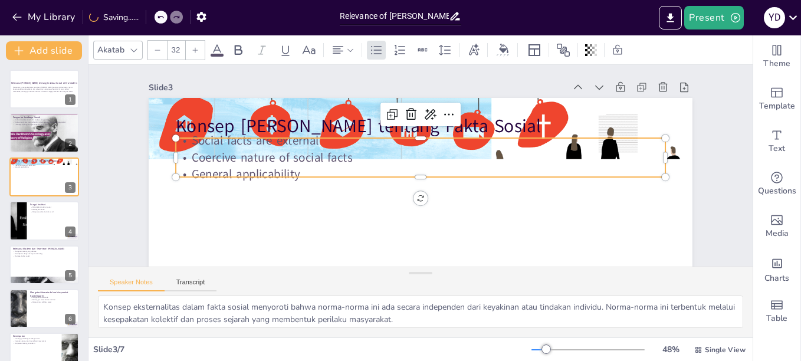
click at [233, 150] on p "Coercive nature of social facts" at bounding box center [422, 157] width 470 height 167
click at [233, 150] on p "Coercive nature of social facts" at bounding box center [421, 158] width 488 height 68
click at [167, 138] on span at bounding box center [167, 138] width 0 height 0
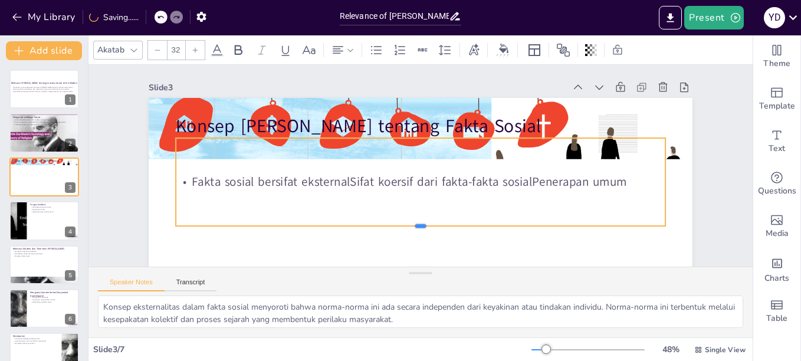
drag, startPoint x: 413, startPoint y: 158, endPoint x: 412, endPoint y: 229, distance: 70.8
click at [412, 229] on div at bounding box center [407, 228] width 480 height 111
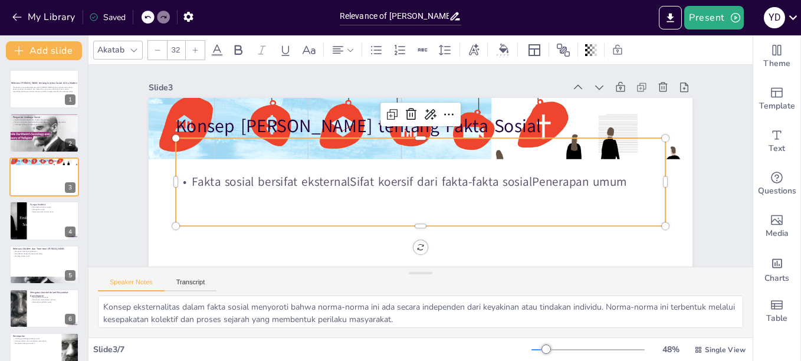
click at [366, 181] on p "Fakta sosial bersifat eksternalSifat koersif dari fakta-fakta sosialPenerapan u…" at bounding box center [406, 175] width 301 height 406
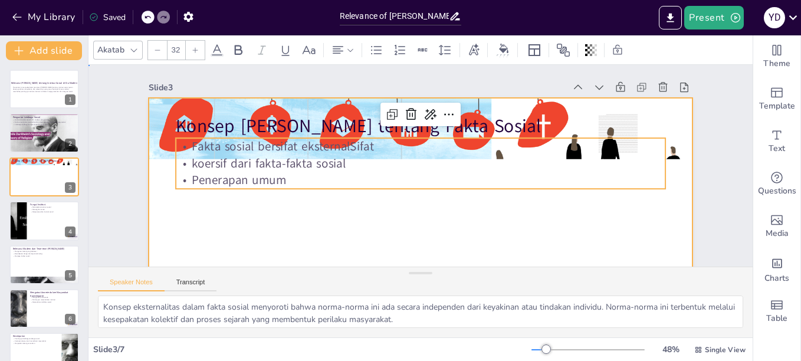
click at [431, 229] on div at bounding box center [393, 246] width 611 height 459
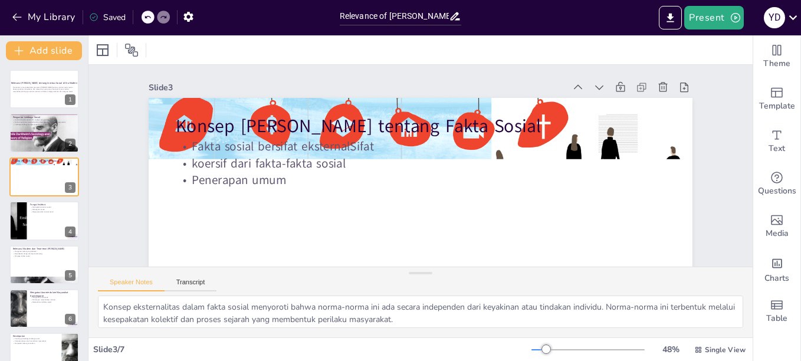
click at [214, 149] on p "Fakta sosial bersifat eksternalSifat" at bounding box center [430, 148] width 432 height 259
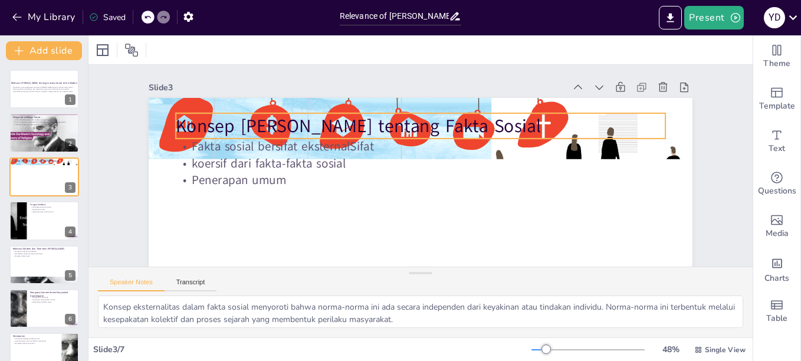
click at [212, 124] on p "Konsep [PERSON_NAME] tentang Fakta Sosial" at bounding box center [436, 129] width 457 height 222
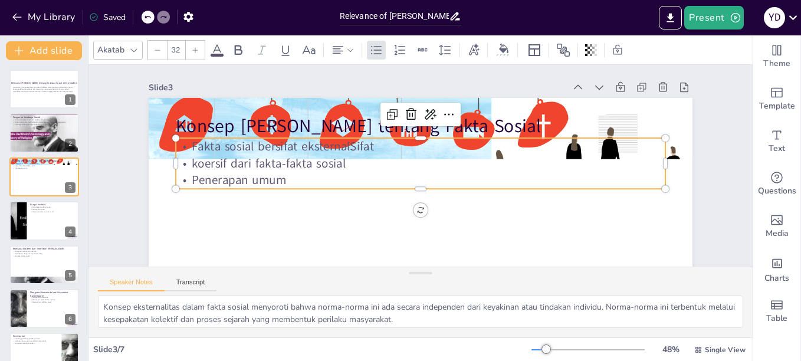
click at [255, 157] on p "koersif dari fakta-fakta sosial" at bounding box center [421, 163] width 470 height 167
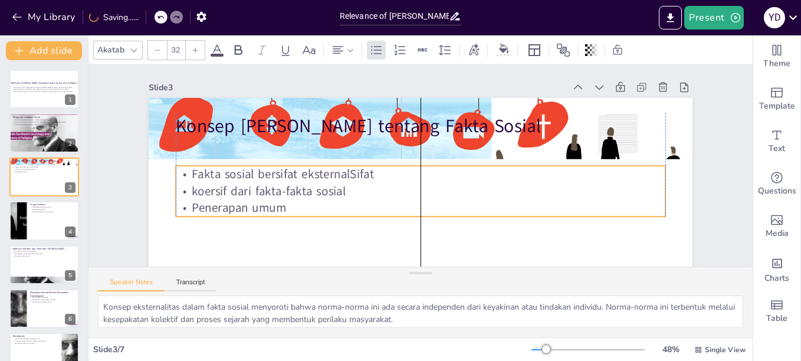
drag, startPoint x: 409, startPoint y: 187, endPoint x: 411, endPoint y: 215, distance: 27.8
click at [411, 215] on p "Penerapan umum" at bounding box center [407, 206] width 470 height 167
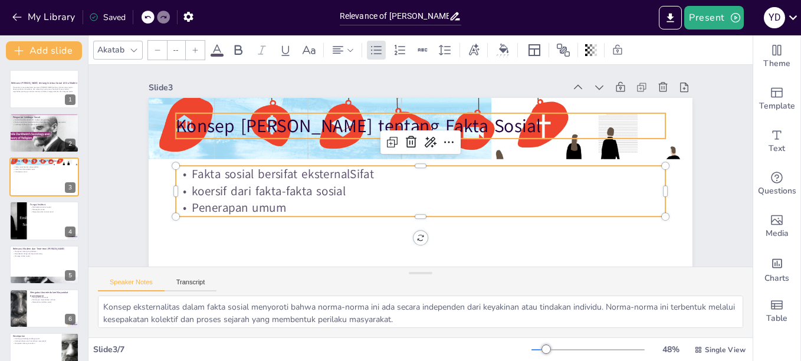
type input "48"
click at [229, 119] on p "Konsep [PERSON_NAME] tentang Fakta Sosial" at bounding box center [432, 128] width 473 height 176
click at [229, 119] on p "Konsep [PERSON_NAME] tentang Fakta Sosial" at bounding box center [424, 126] width 489 height 76
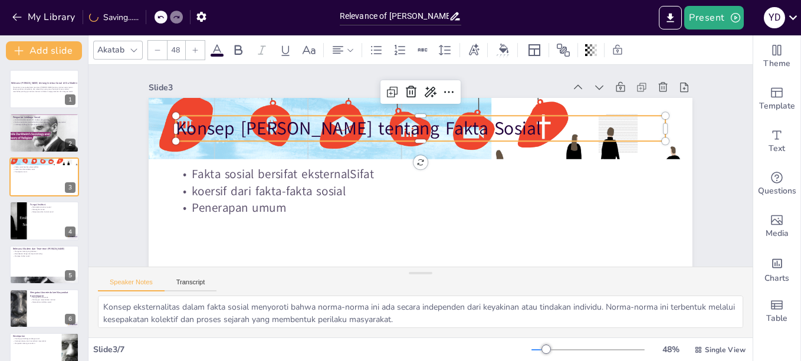
click at [275, 120] on p "Konsep [PERSON_NAME] tentang Fakta Sosial" at bounding box center [448, 140] width 346 height 380
drag, startPoint x: 230, startPoint y: 120, endPoint x: 233, endPoint y: 132, distance: 12.7
click at [233, 132] on p "Konsep [PERSON_NAME] tentang Fakta Sosial" at bounding box center [427, 129] width 483 height 127
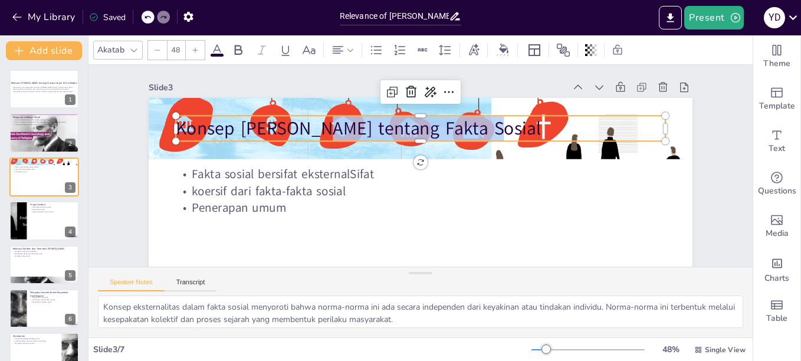
drag, startPoint x: 537, startPoint y: 126, endPoint x: 547, endPoint y: 139, distance: 15.9
click at [538, 142] on div "Fakta sosial bersifat eksternalSifat koersif dari fakta-fakta sosial Penerapan …" at bounding box center [370, 234] width 619 height 567
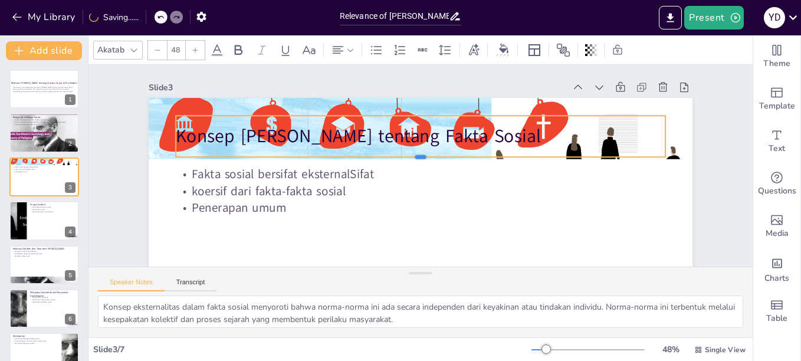
drag, startPoint x: 410, startPoint y: 142, endPoint x: 411, endPoint y: 158, distance: 16.0
click at [411, 158] on div at bounding box center [421, 162] width 468 height 160
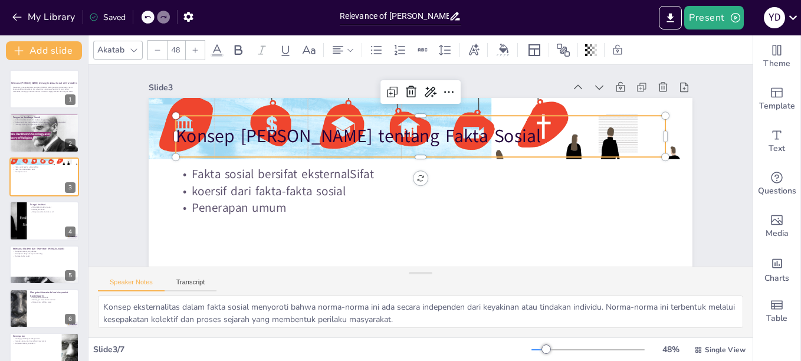
click at [707, 160] on div "Slide 1 Presentasi ini mengeksplorasi teori-teori Émile Durkheim tentang instit…" at bounding box center [406, 233] width 667 height 458
click at [707, 160] on div "Slide 1 Presentasi ini mengeksplorasi teori-teori Émile Durkheim tentang instit…" at bounding box center [406, 233] width 666 height 458
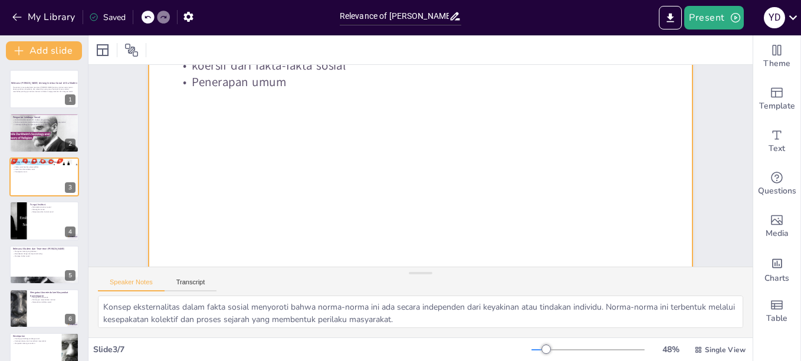
scroll to position [146, 0]
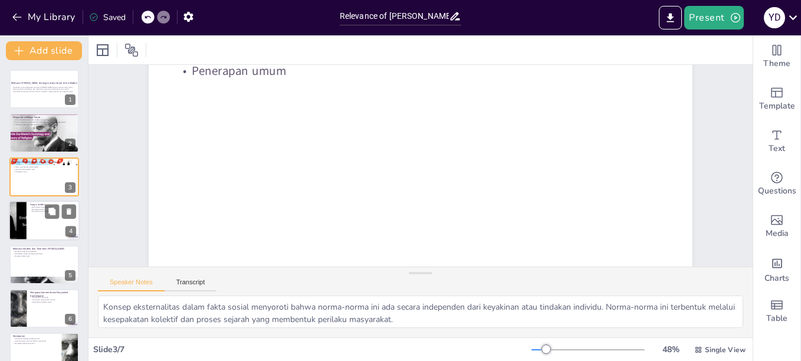
click at [24, 221] on div at bounding box center [18, 220] width 60 height 40
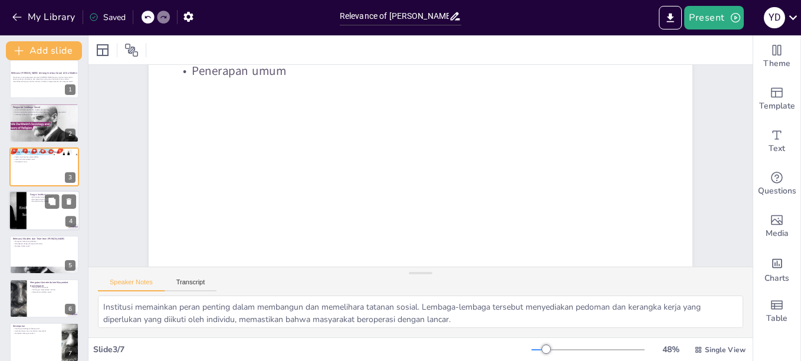
scroll to position [0, 0]
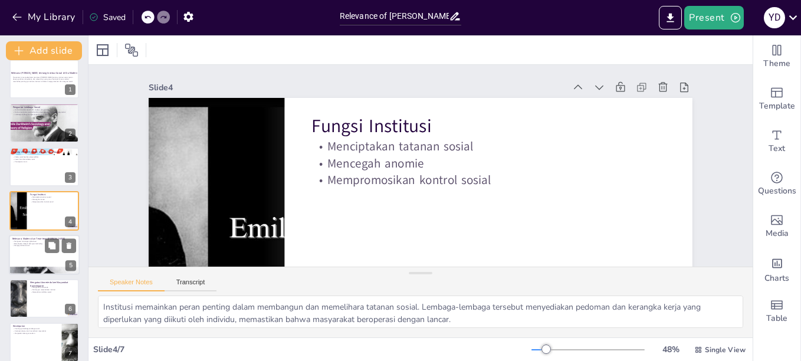
click at [41, 262] on div at bounding box center [44, 255] width 71 height 40
click at [41, 262] on div at bounding box center [44, 270] width 71 height 53
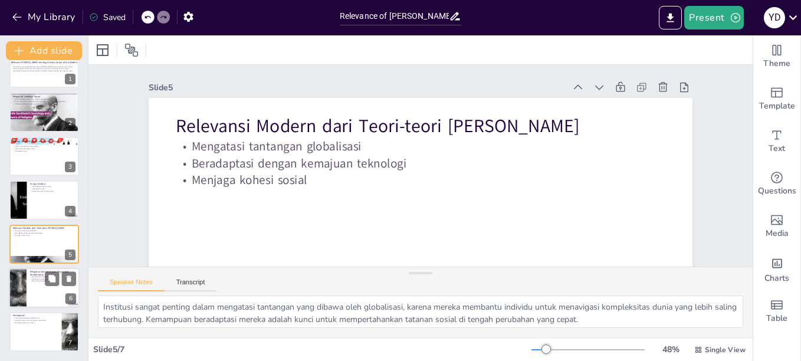
click at [44, 289] on div at bounding box center [44, 288] width 71 height 40
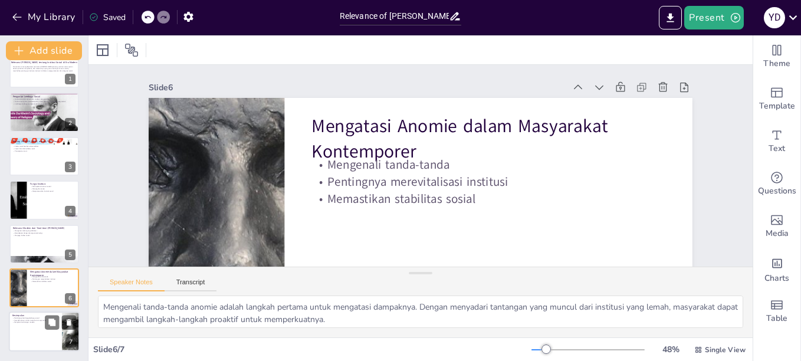
click at [32, 320] on p "Kerangka kerja untuk memahami masyarakat" at bounding box center [35, 320] width 46 height 2
type textarea "Memahami pentingnya institusi sosial sangat penting untuk memahami peran mereka…"
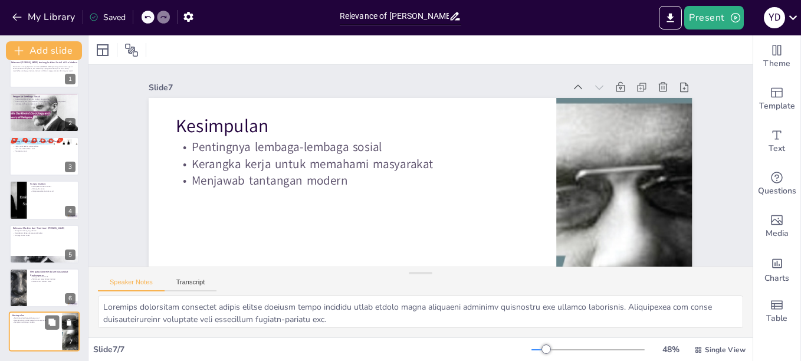
click at [32, 320] on p "Kerangka kerja untuk memahami masyarakat" at bounding box center [35, 320] width 46 height 2
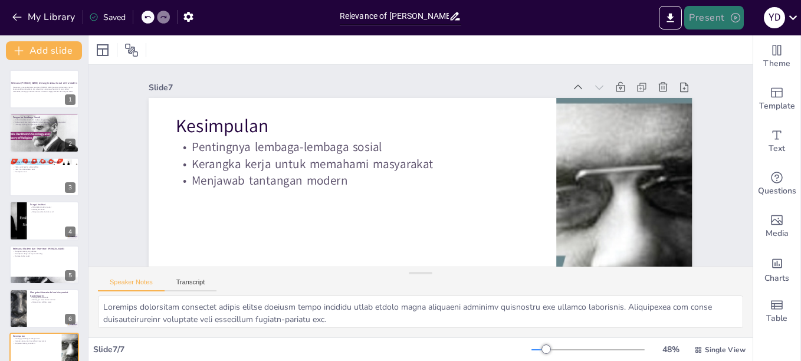
click at [732, 16] on icon "button" at bounding box center [735, 18] width 12 height 12
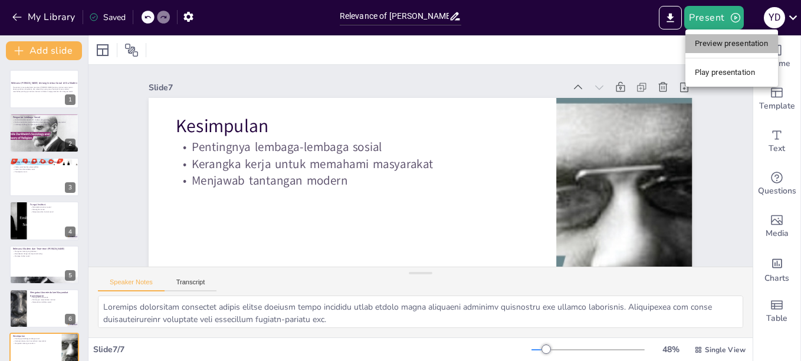
click at [718, 44] on li "Preview presentation" at bounding box center [731, 43] width 93 height 19
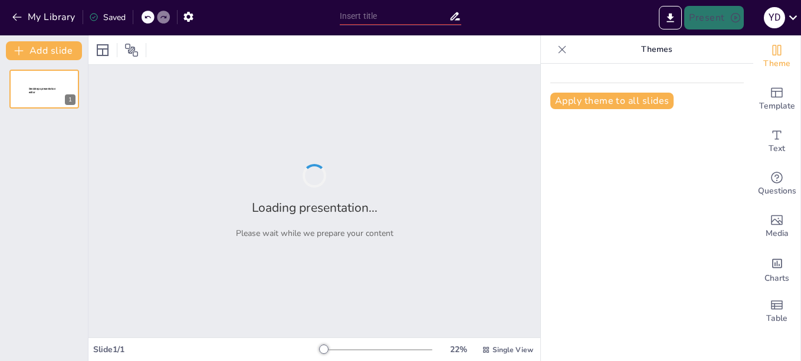
type input "Relevance of [PERSON_NAME] Theories on Social Institutions in the Modern Era"
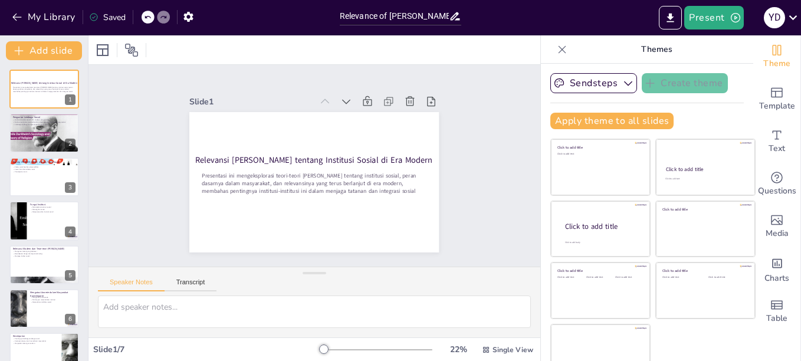
click at [556, 47] on icon at bounding box center [562, 50] width 12 height 12
click at [540, 47] on div at bounding box center [314, 49] width 452 height 29
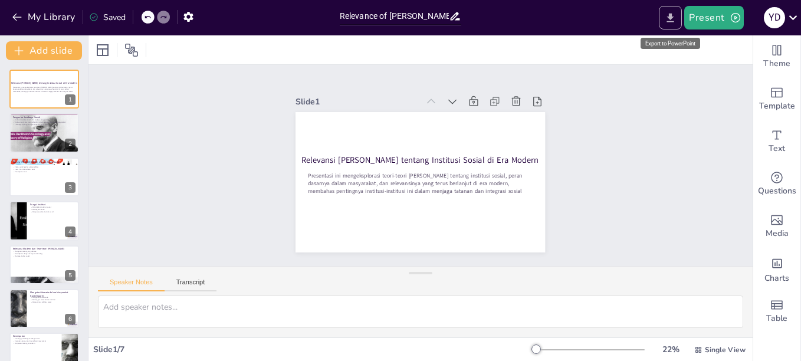
click at [670, 14] on icon "Export to PowerPoint" at bounding box center [670, 17] width 7 height 9
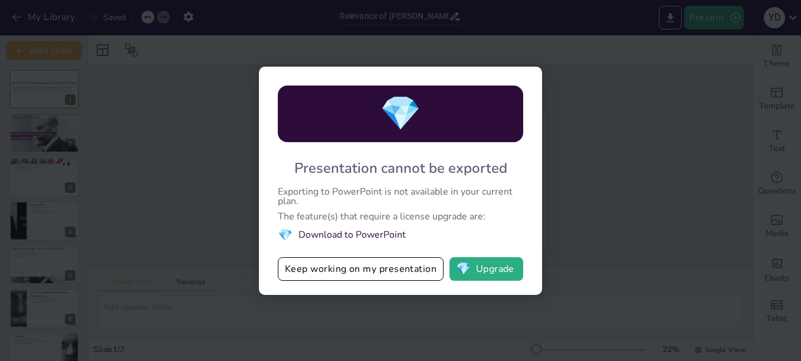
click at [599, 203] on div "💎 Presentation cannot be exported Exporting to PowerPoint is not available in y…" at bounding box center [400, 180] width 801 height 361
click at [200, 124] on div "💎 Presentation cannot be exported Exporting to PowerPoint is not available in y…" at bounding box center [400, 180] width 801 height 361
click at [421, 271] on button "Keep working on my presentation" at bounding box center [361, 269] width 166 height 24
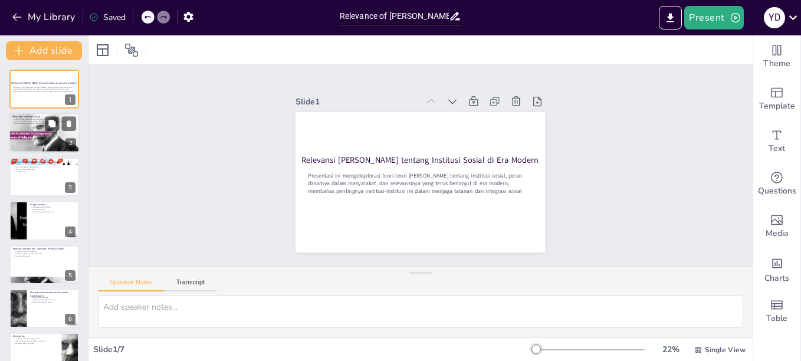
click at [28, 133] on div at bounding box center [44, 133] width 77 height 40
type textarea "Social institutions lay the Institusi sosial meletakkan dasar bagi interaksi ma…"
